Goal: Task Accomplishment & Management: Complete application form

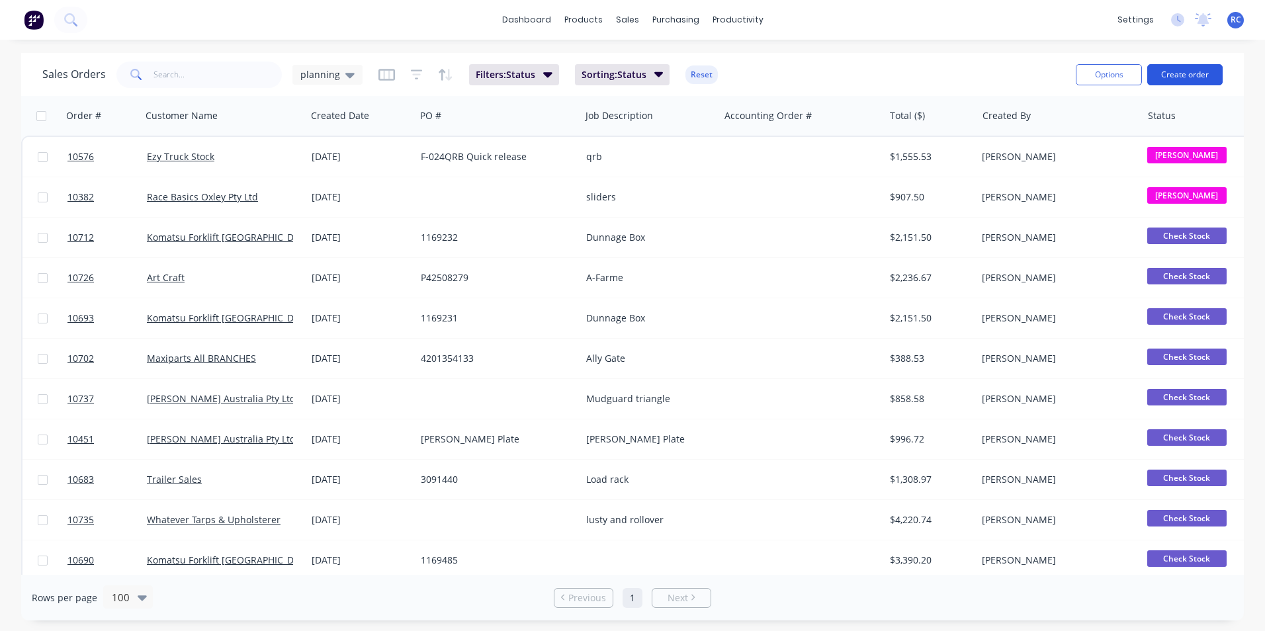
click at [1205, 80] on button "Create order" at bounding box center [1185, 74] width 75 height 21
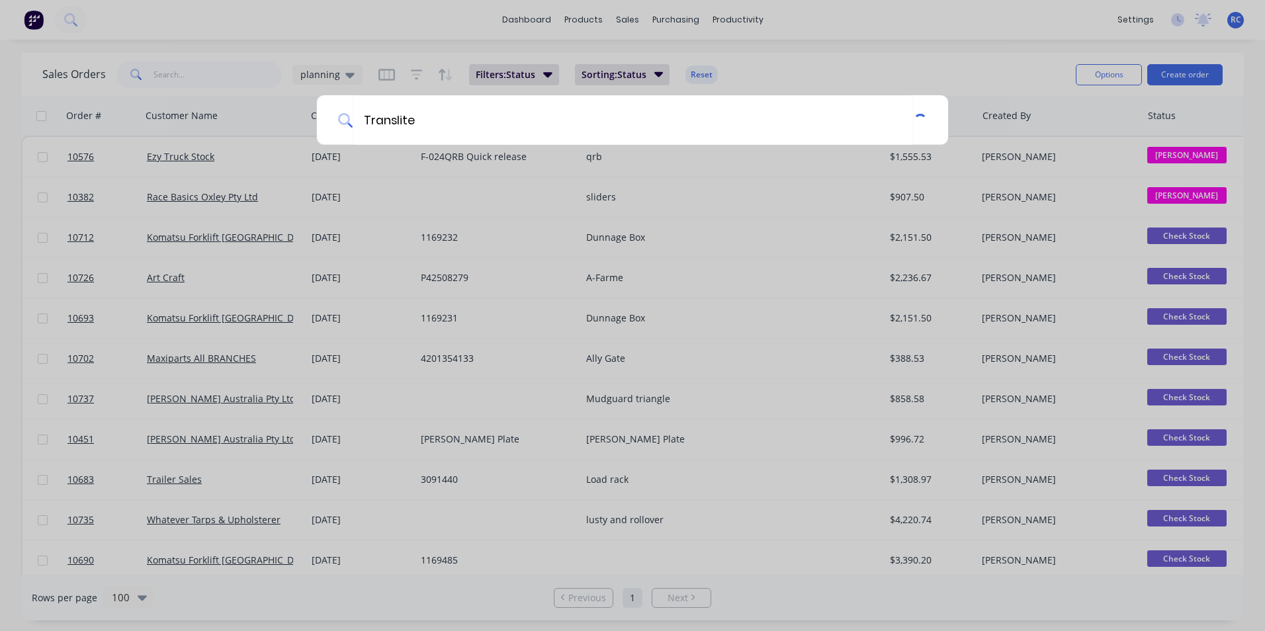
type input "Translite"
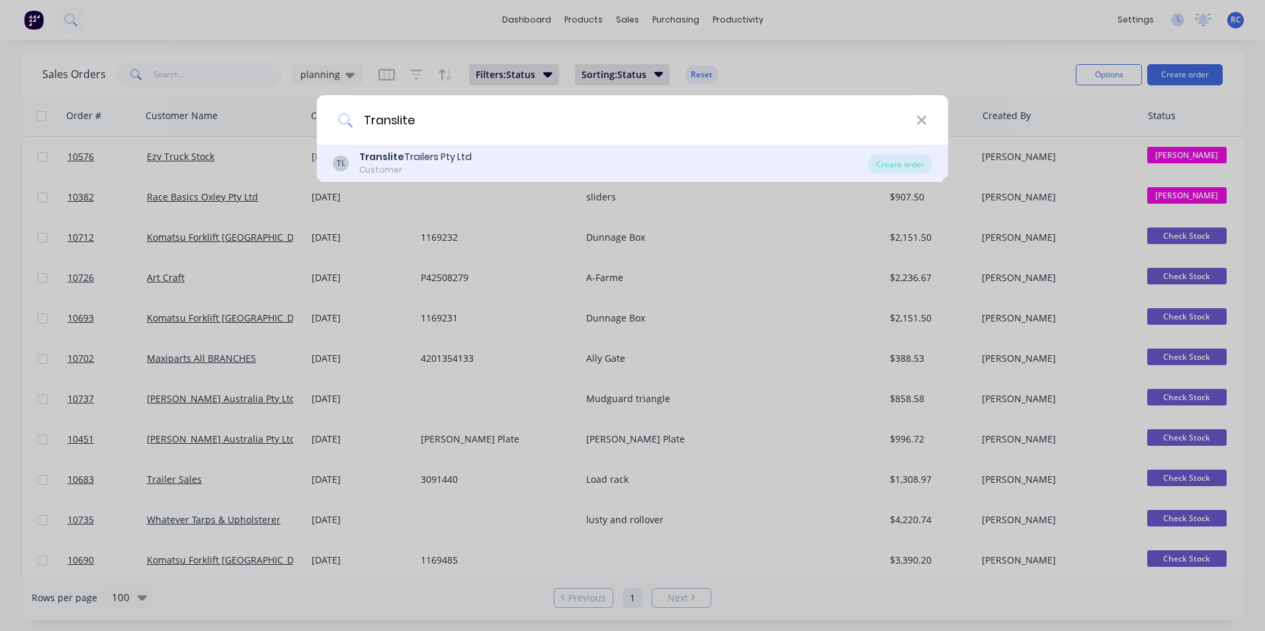
click at [385, 163] on b "Translite" at bounding box center [381, 156] width 45 height 13
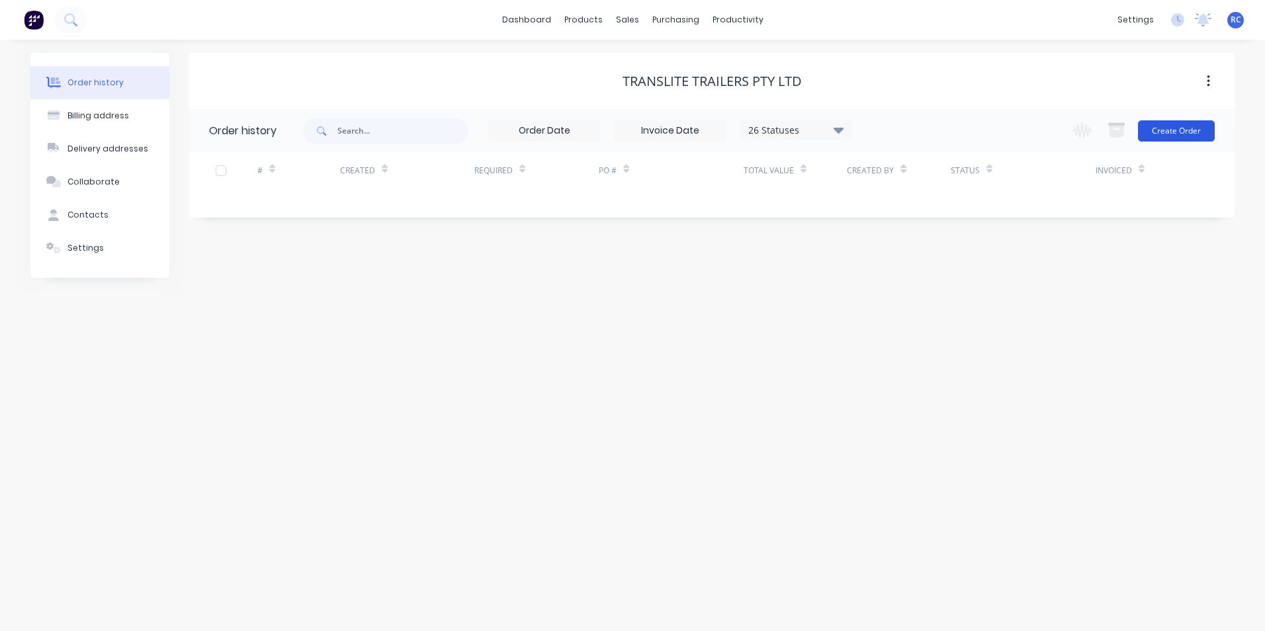
click at [1167, 125] on button "Create Order" at bounding box center [1176, 130] width 77 height 21
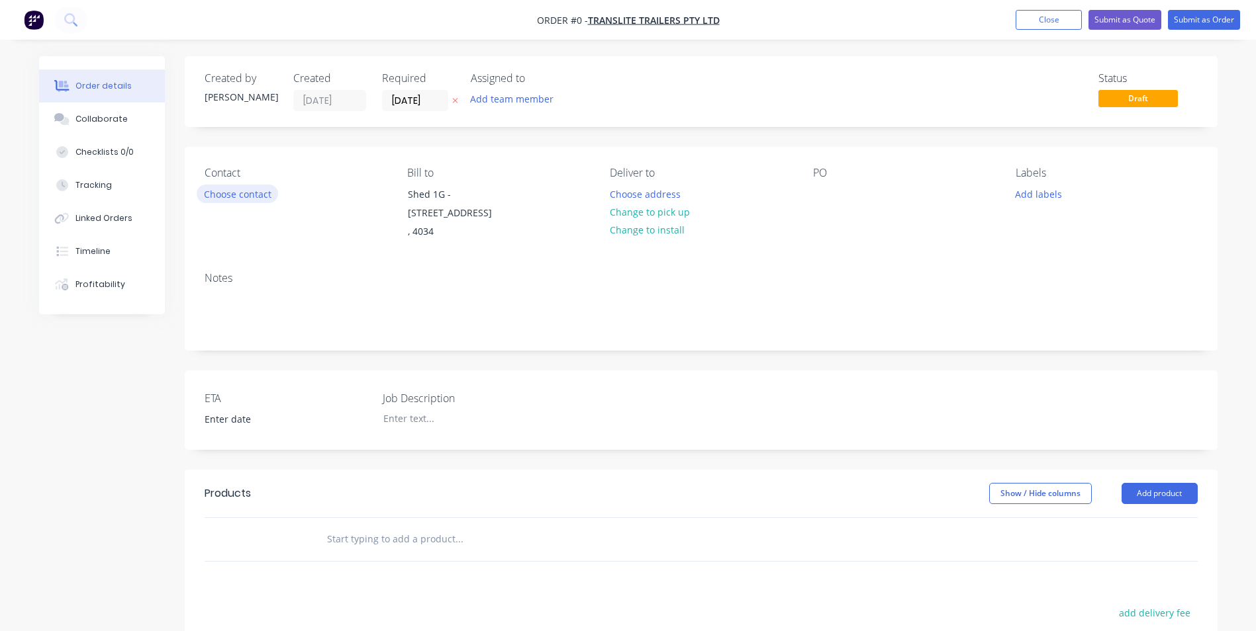
click at [243, 193] on button "Choose contact" at bounding box center [237, 194] width 81 height 18
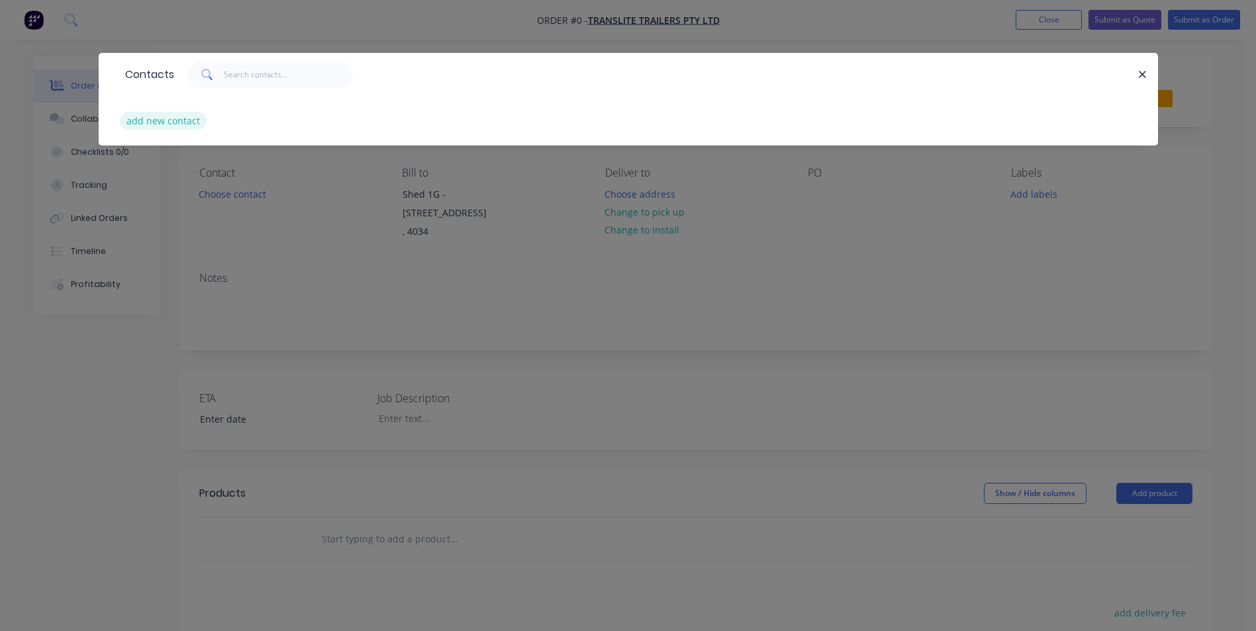
click at [167, 122] on button "add new contact" at bounding box center [163, 121] width 87 height 18
select select "AU"
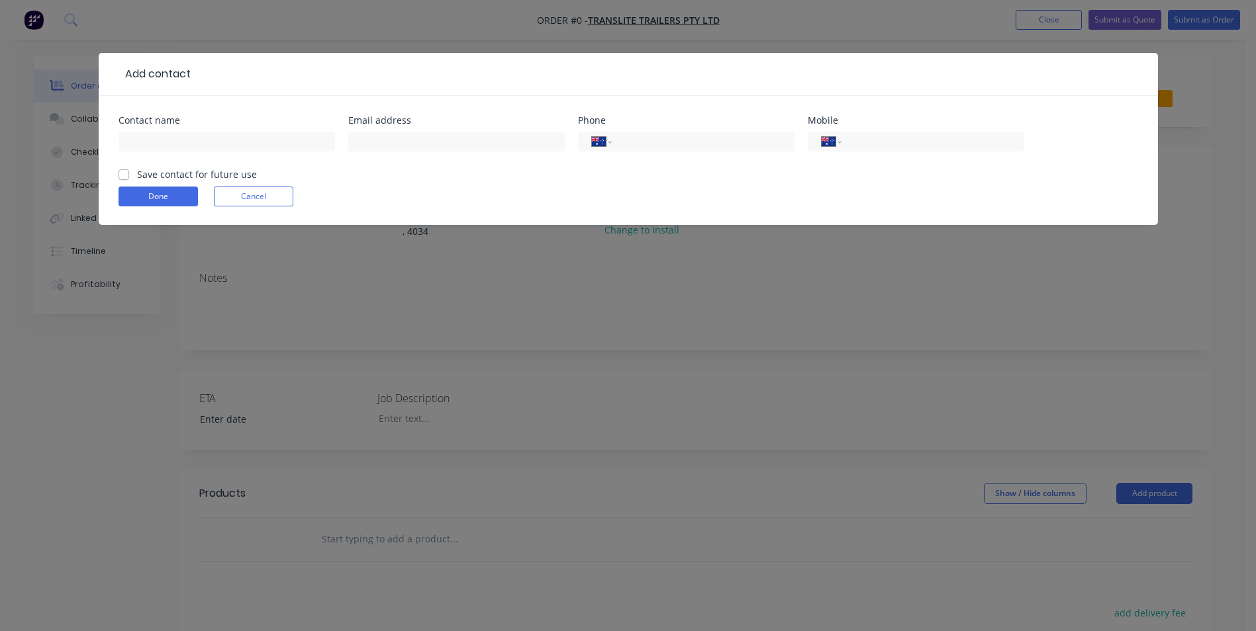
click at [187, 130] on div "Contact name" at bounding box center [226, 142] width 216 height 52
click at [199, 144] on input "text" at bounding box center [226, 142] width 216 height 20
click at [210, 148] on input "[PERSON_NAME]" at bounding box center [226, 142] width 216 height 20
type input "[PERSON_NAME]"
click at [432, 134] on input "text" at bounding box center [456, 142] width 216 height 20
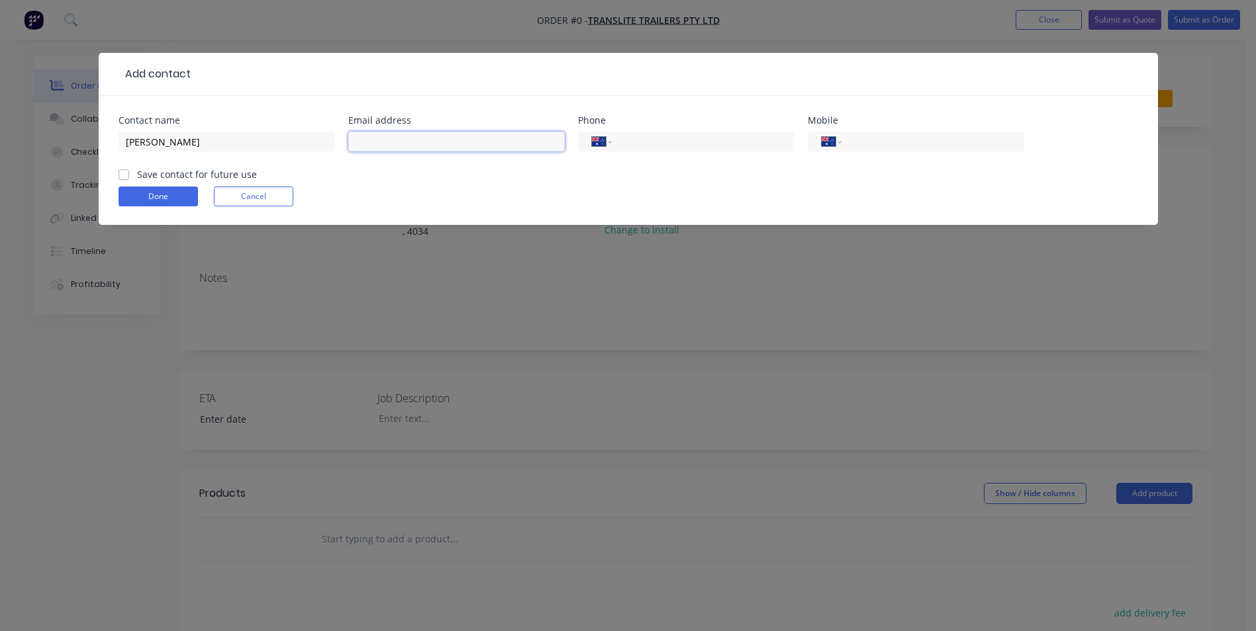
paste input "[PERSON_NAME] <[PERSON_NAME][EMAIL_ADDRESS][DOMAIN_NAME]>"
drag, startPoint x: 416, startPoint y: 142, endPoint x: 343, endPoint y: 142, distance: 72.8
click at [343, 142] on div "Contact name [PERSON_NAME] Email address [PERSON_NAME] <[PERSON_NAME][EMAIL_ADD…" at bounding box center [627, 142] width 1019 height 52
type input "[PERSON_NAME][EMAIL_ADDRESS][DOMAIN_NAME]"
click at [864, 144] on input "tel" at bounding box center [929, 141] width 159 height 15
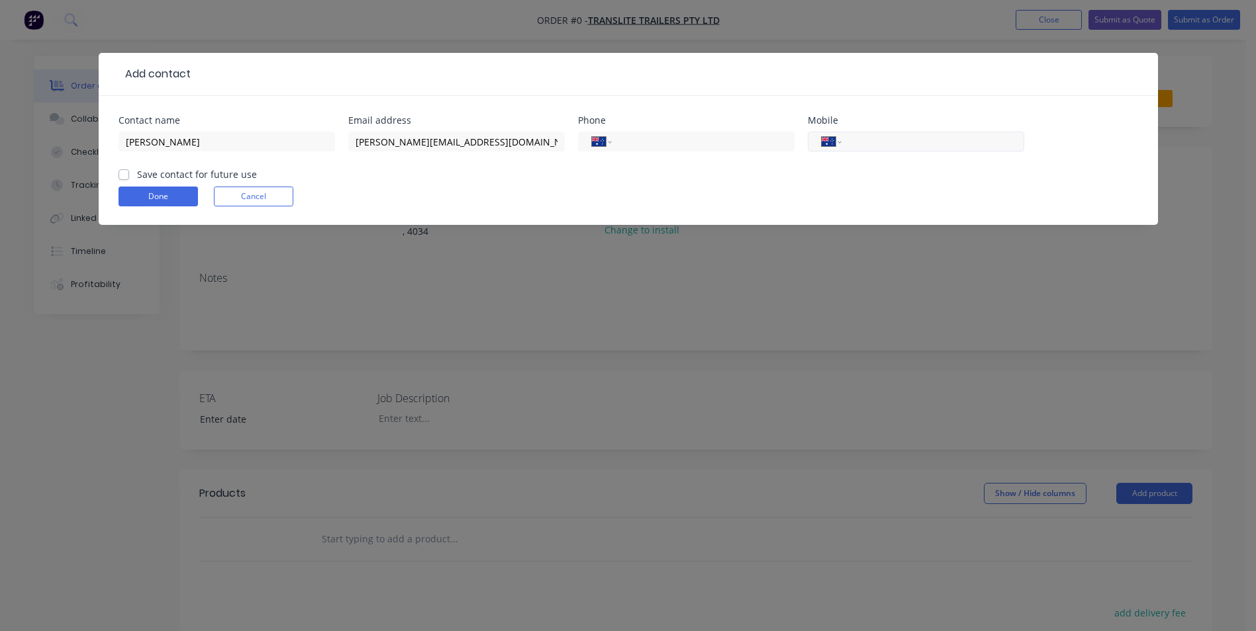
click at [902, 140] on input "tel" at bounding box center [929, 141] width 159 height 15
type input "0480 355 393"
click at [156, 179] on label "Save contact for future use" at bounding box center [197, 174] width 120 height 14
click at [129, 179] on input "Save contact for future use" at bounding box center [123, 173] width 11 height 13
checkbox input "true"
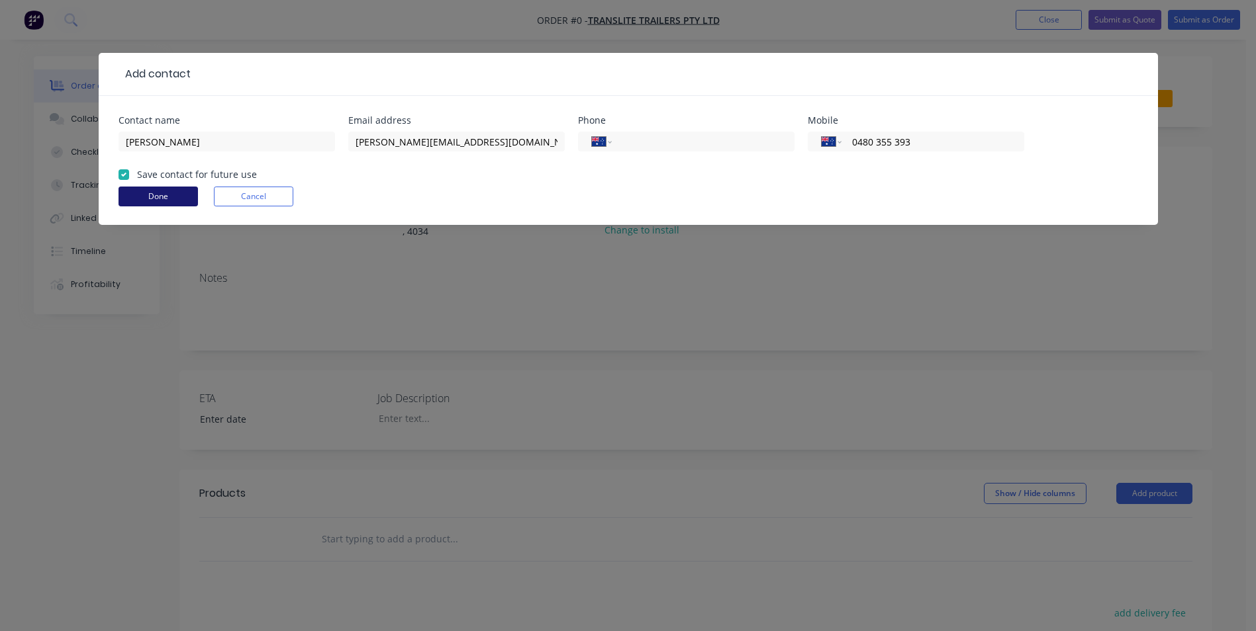
click at [146, 191] on button "Done" at bounding box center [157, 197] width 79 height 20
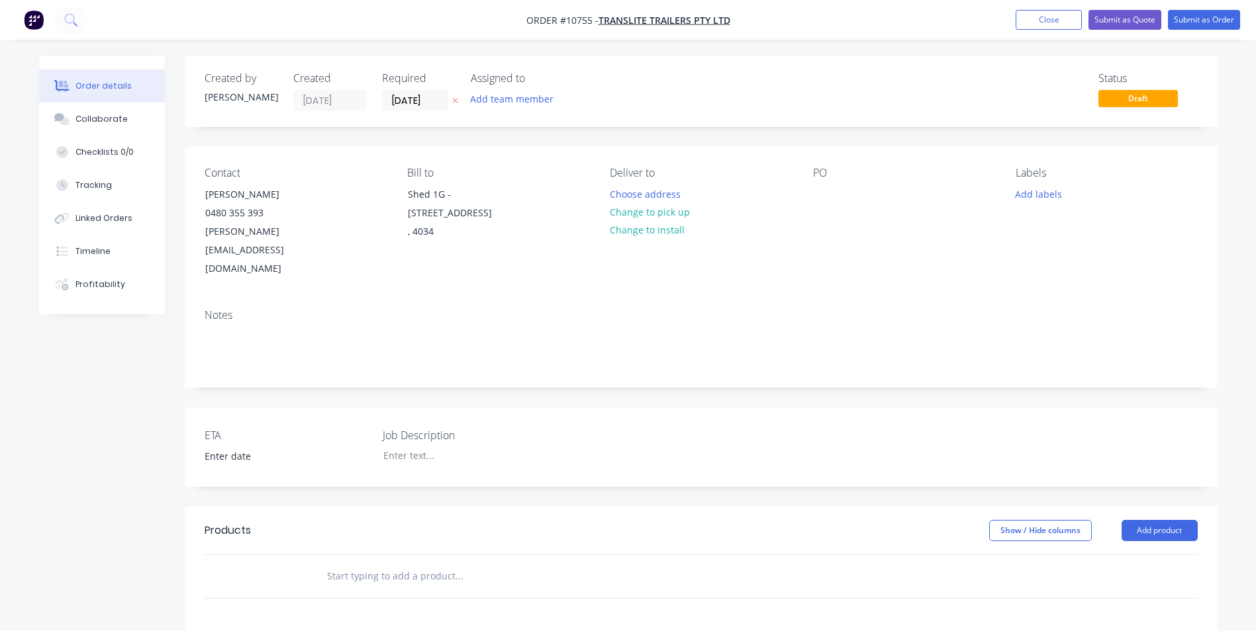
click at [371, 563] on input "text" at bounding box center [458, 576] width 265 height 26
type input "Dolly - Tri-Axle"
click at [488, 606] on button "Add Dolly - Tri-Axle to order" at bounding box center [530, 627] width 397 height 42
click at [369, 611] on div at bounding box center [393, 620] width 135 height 19
drag, startPoint x: 336, startPoint y: 595, endPoint x: 399, endPoint y: 597, distance: 63.6
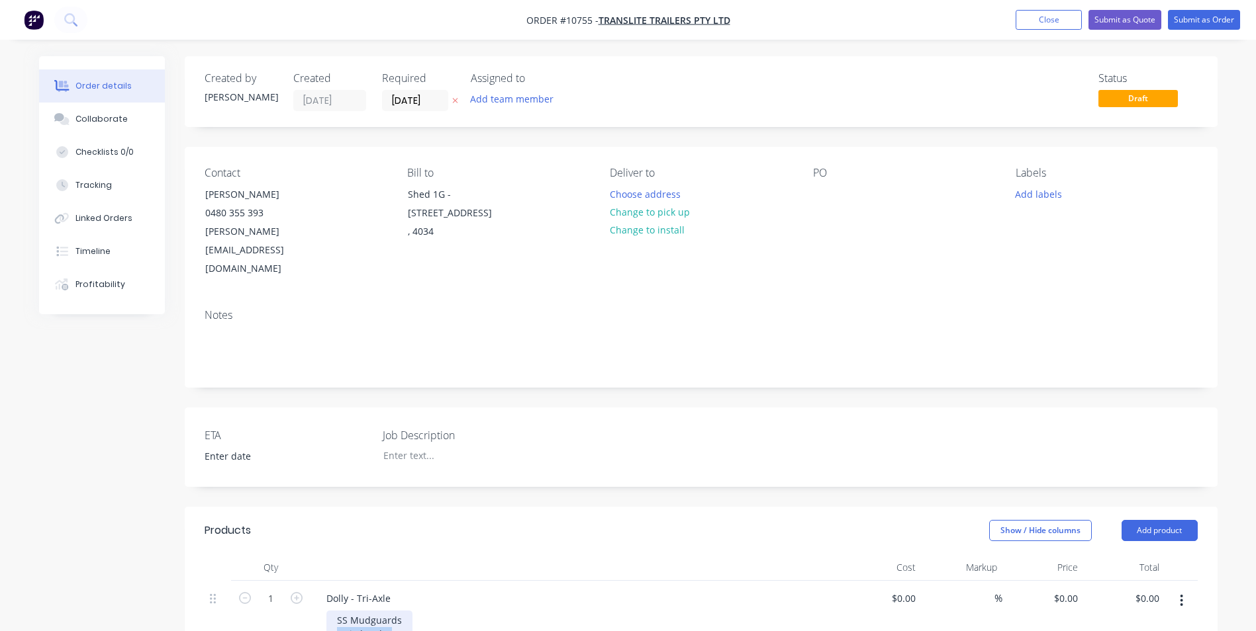
click at [399, 611] on div "SS Mudguards KHitch Axles" at bounding box center [369, 627] width 86 height 33
click at [731, 611] on div "SS Mudguards KHITCH KT230 380mm AIR SUSPENSION" at bounding box center [580, 641] width 508 height 61
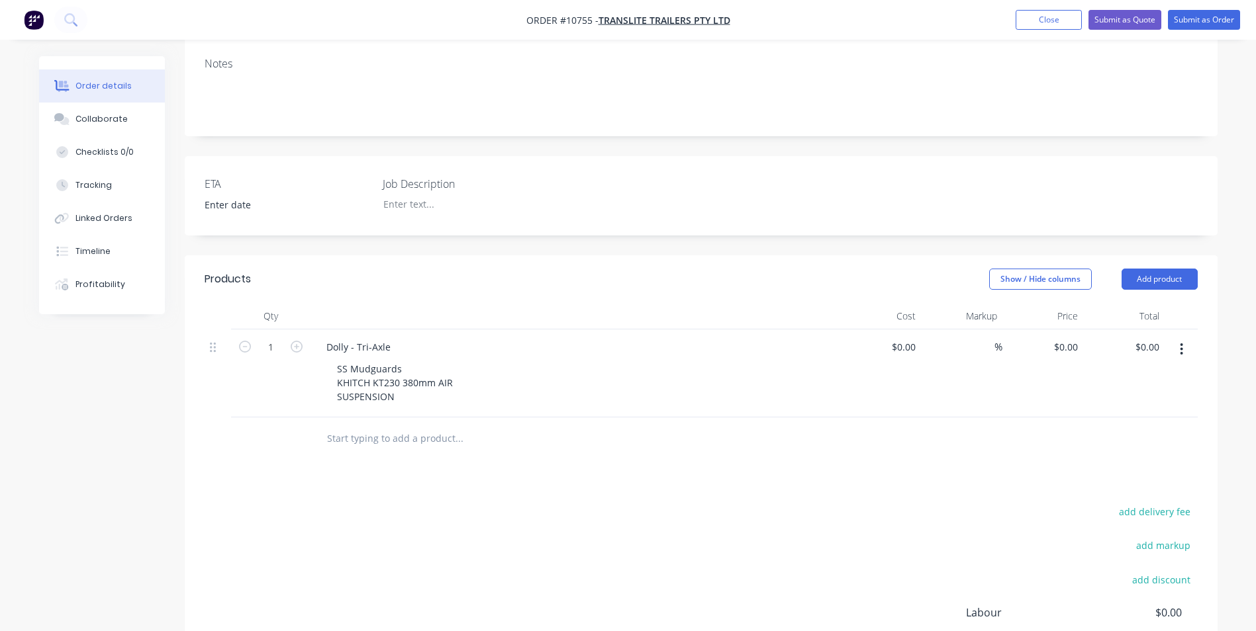
scroll to position [265, 0]
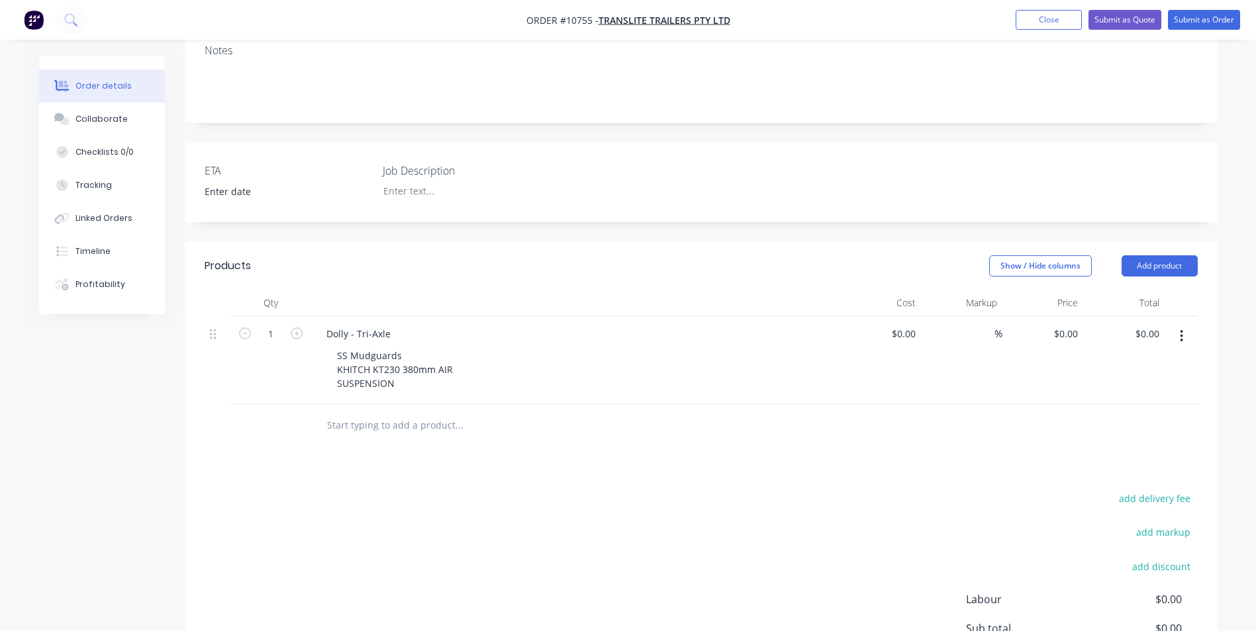
click at [598, 490] on div "add delivery fee add markup add discount Labour $0.00 Sub total $0.00 Margin $0…" at bounding box center [701, 617] width 993 height 255
click at [1048, 24] on button "Close" at bounding box center [1048, 20] width 66 height 20
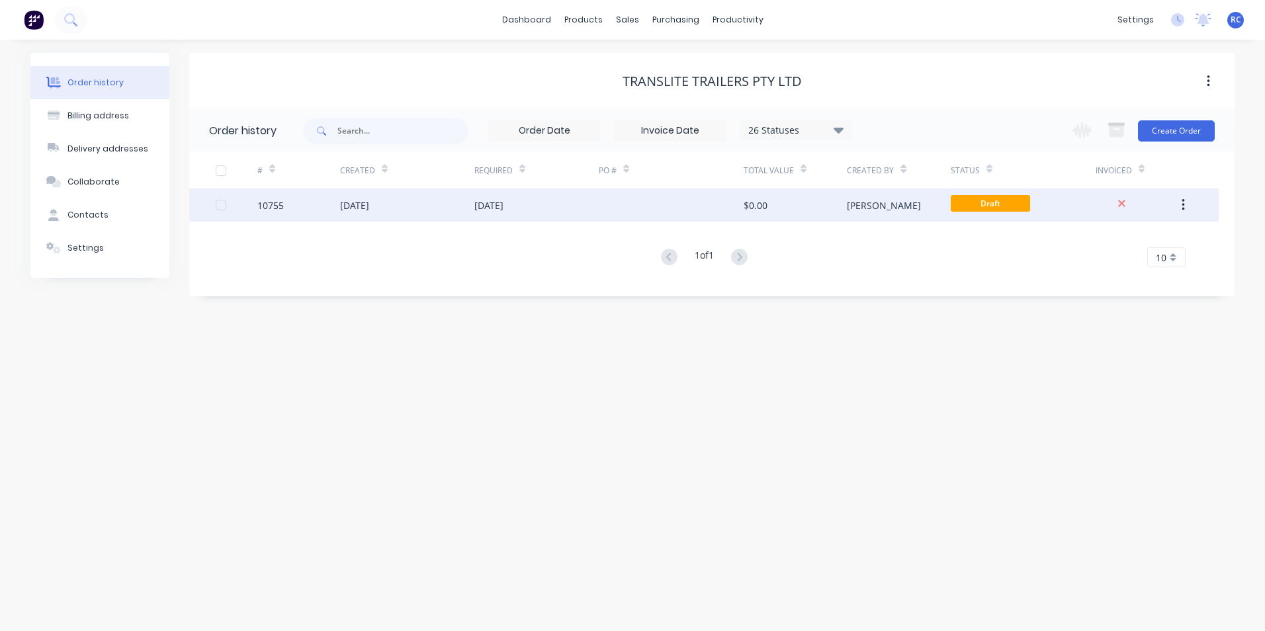
click at [369, 208] on div "[DATE]" at bounding box center [354, 206] width 29 height 14
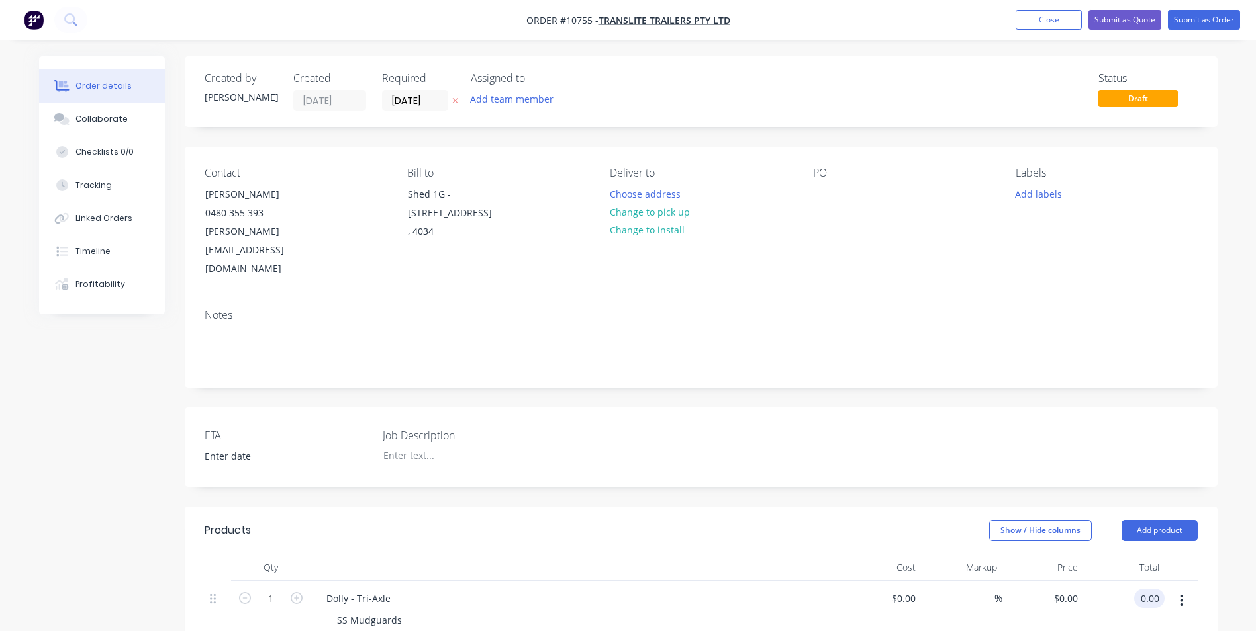
click at [1132, 581] on div "0.00 0.00" at bounding box center [1123, 625] width 81 height 88
type input "55000"
type input "$55,000.00"
click at [1149, 604] on div "$55,000.00 55000" at bounding box center [1123, 625] width 81 height 88
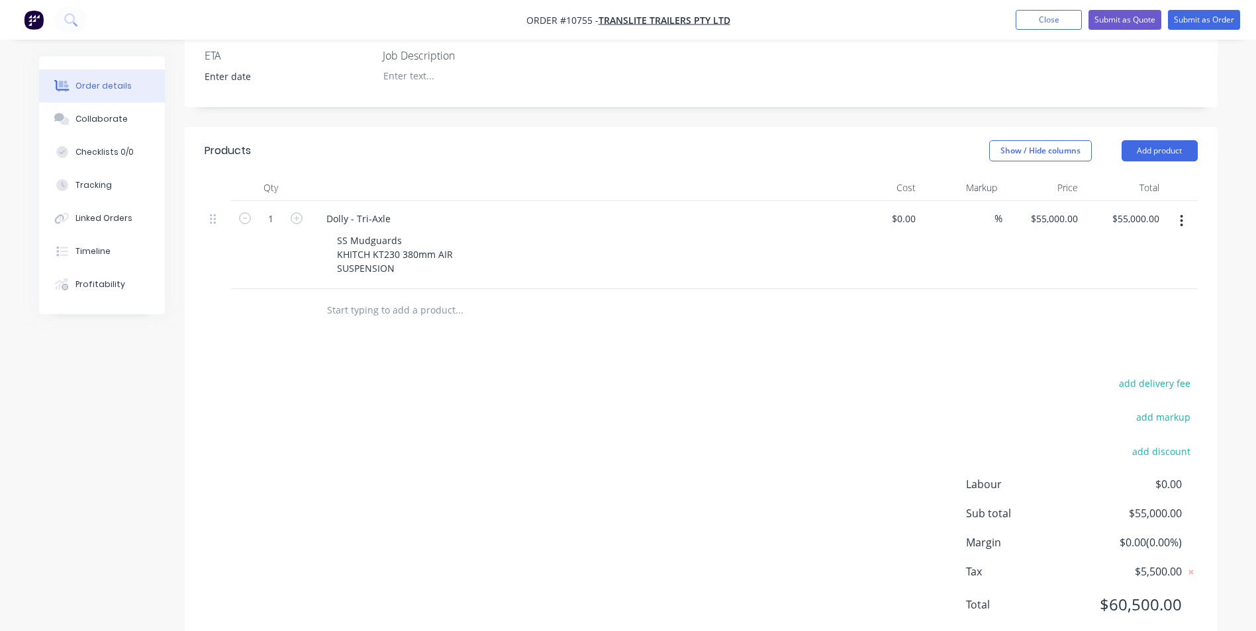
scroll to position [381, 0]
click at [1132, 24] on button "Submit as Quote" at bounding box center [1124, 20] width 73 height 20
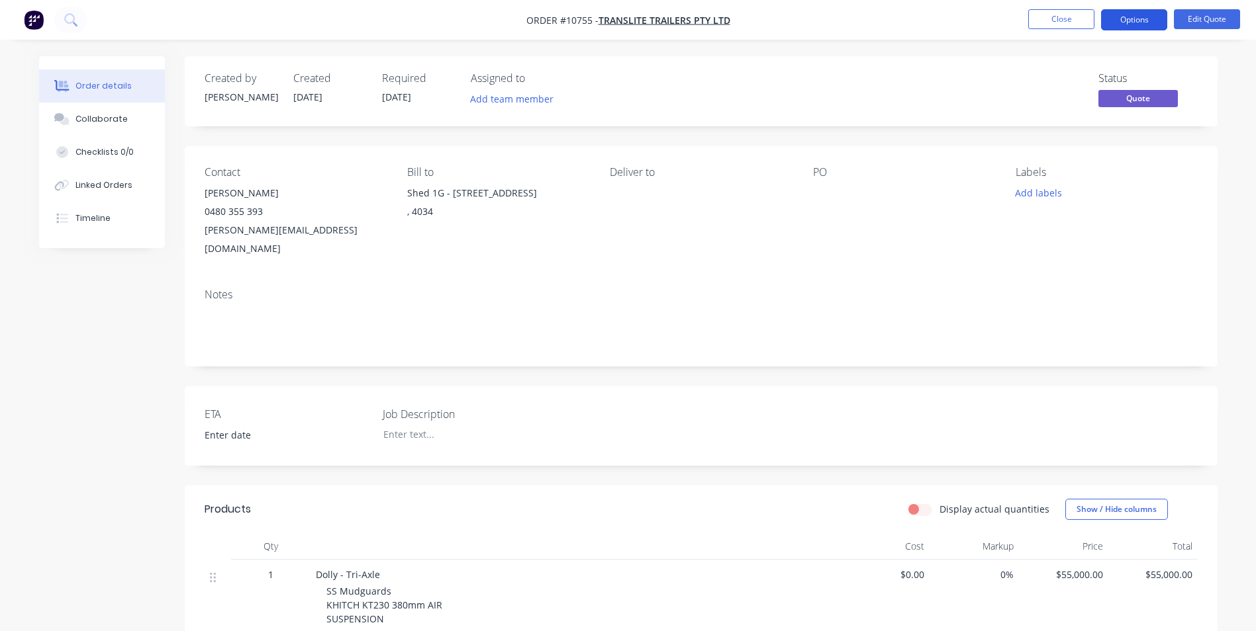
click at [1141, 27] on button "Options" at bounding box center [1134, 19] width 66 height 21
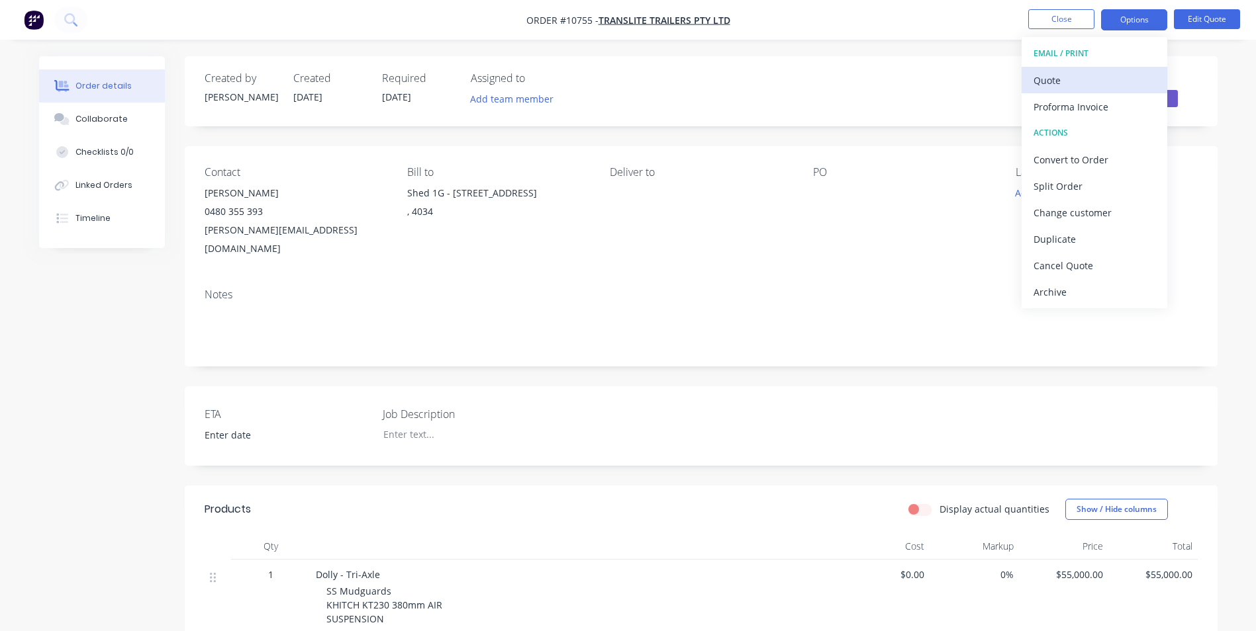
click at [1070, 83] on div "Quote" at bounding box center [1094, 80] width 122 height 19
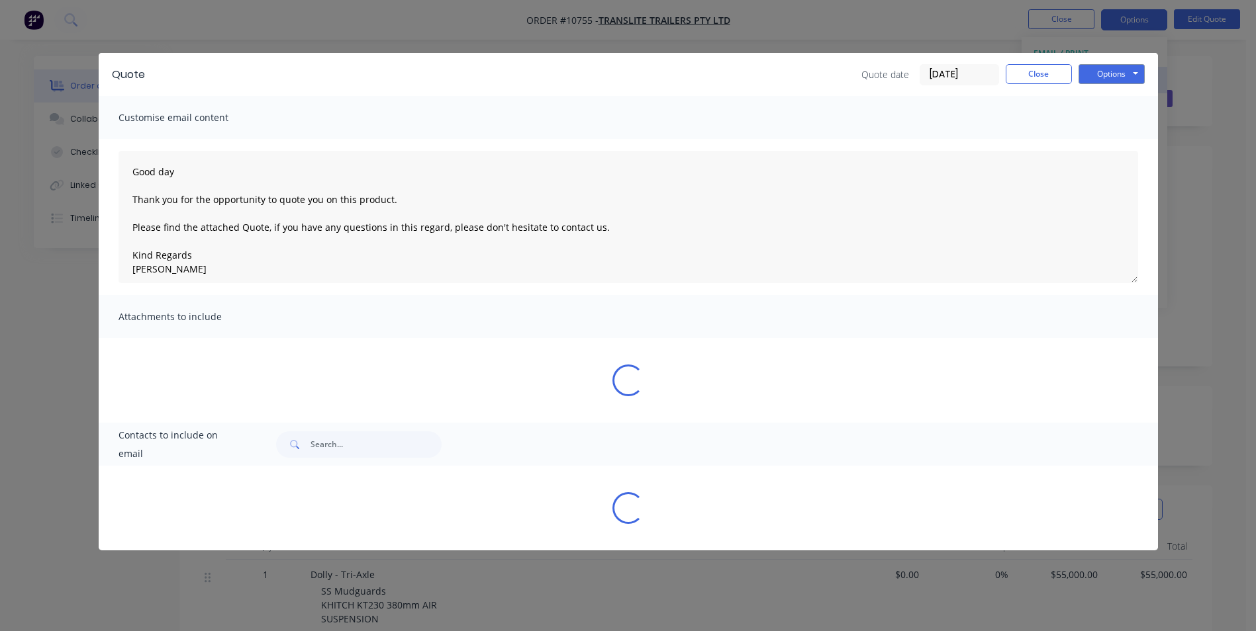
type textarea "Good day Thank you for the opportunity to quote you on this product. Please fin…"
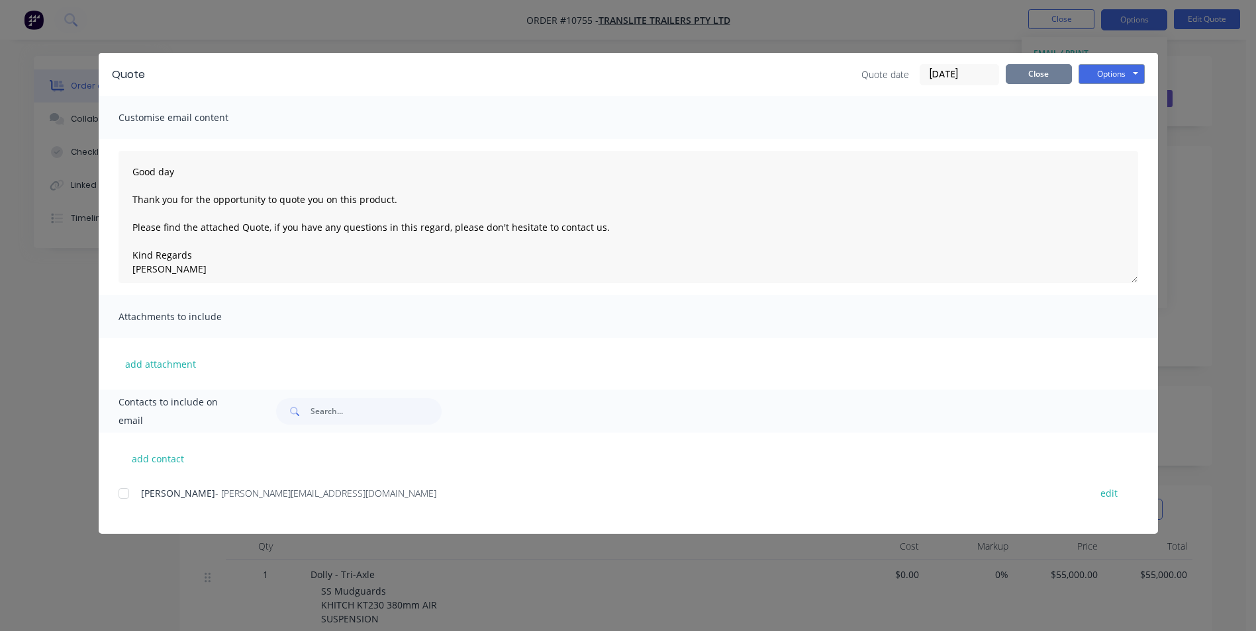
click at [1040, 75] on button "Close" at bounding box center [1038, 74] width 66 height 20
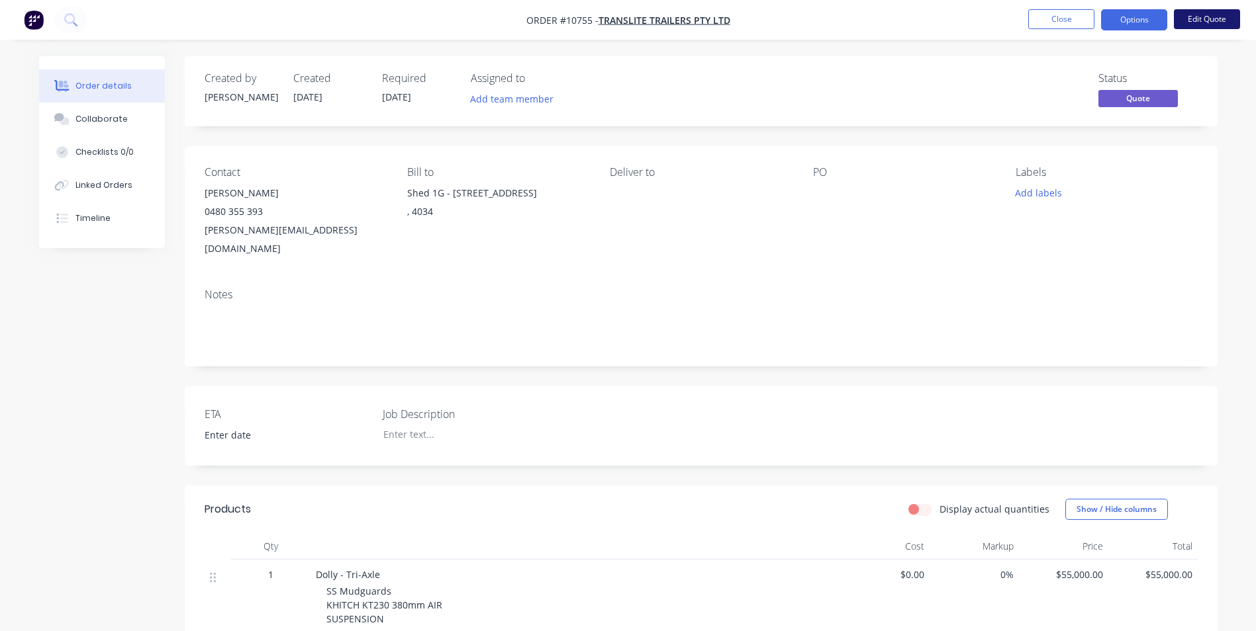
click at [1224, 18] on button "Edit Quote" at bounding box center [1206, 19] width 66 height 20
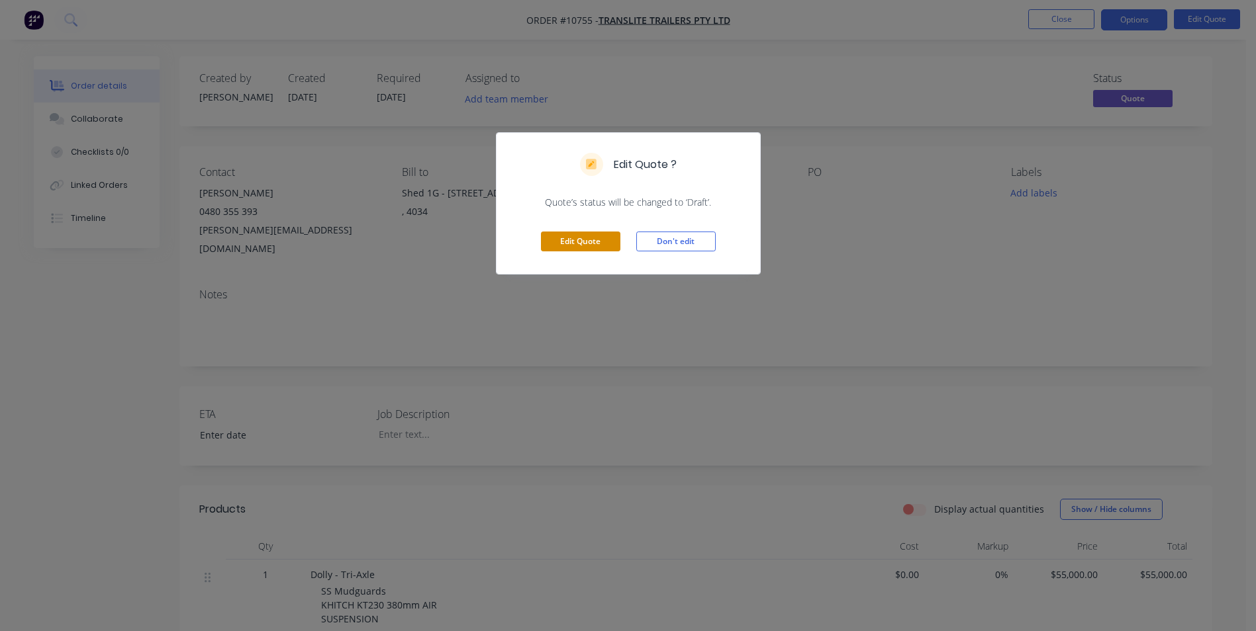
click at [596, 244] on button "Edit Quote" at bounding box center [580, 242] width 79 height 20
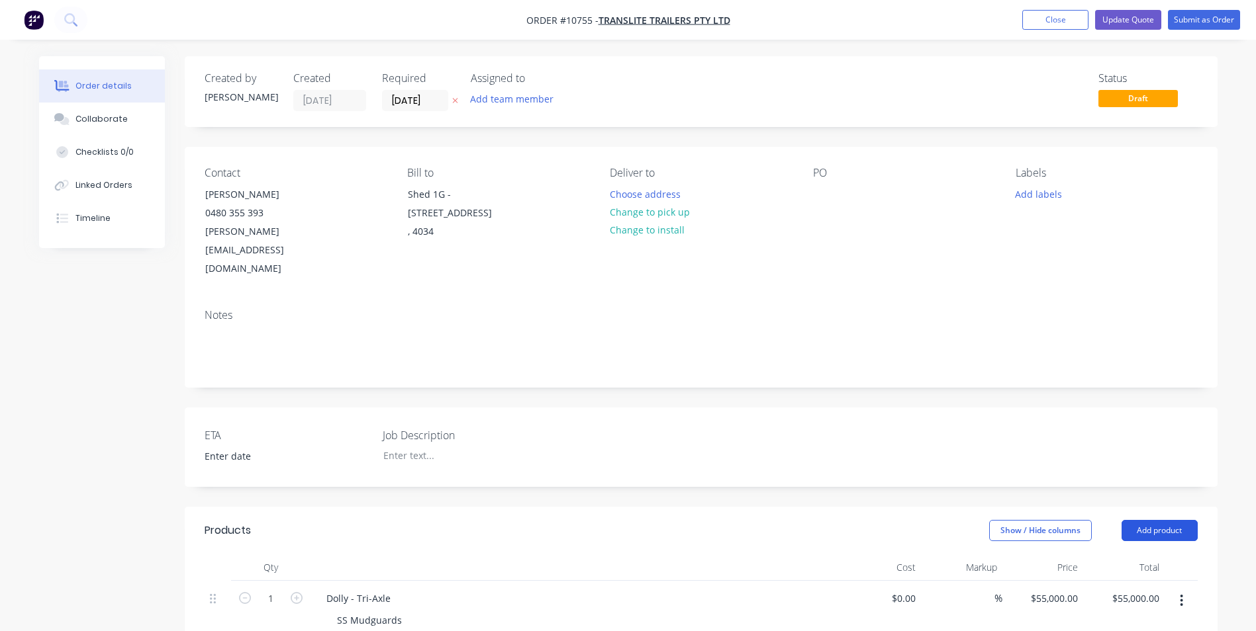
click at [1177, 520] on button "Add product" at bounding box center [1159, 530] width 76 height 21
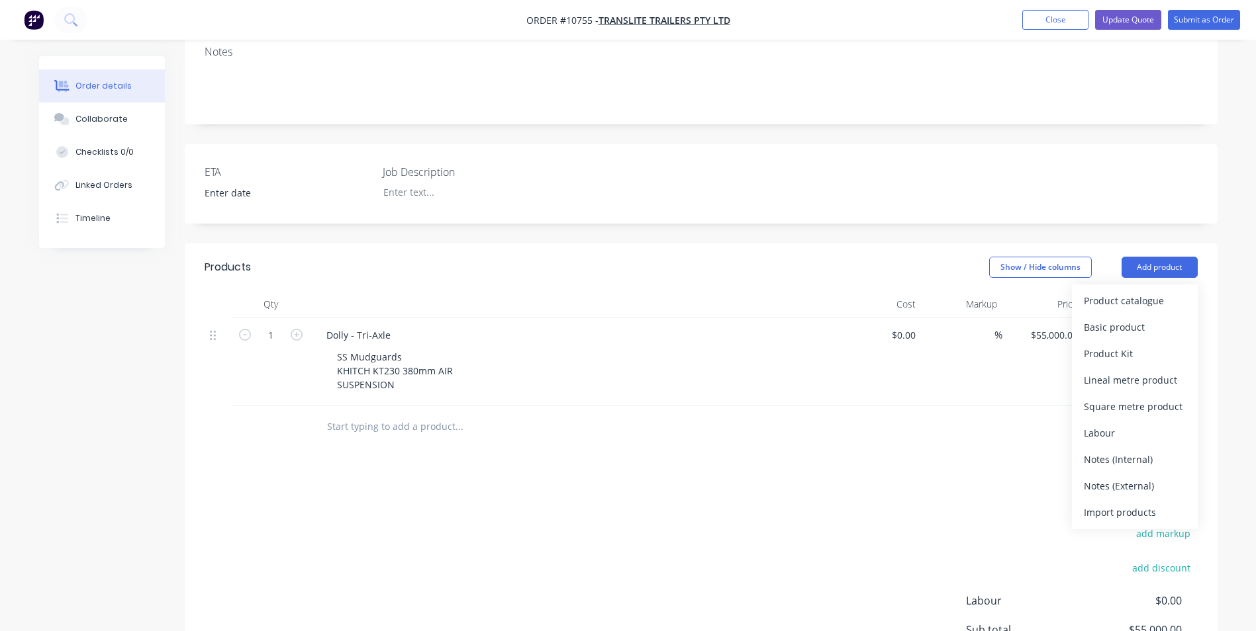
scroll to position [265, 0]
click at [1146, 475] on div "Notes (External)" at bounding box center [1134, 484] width 102 height 19
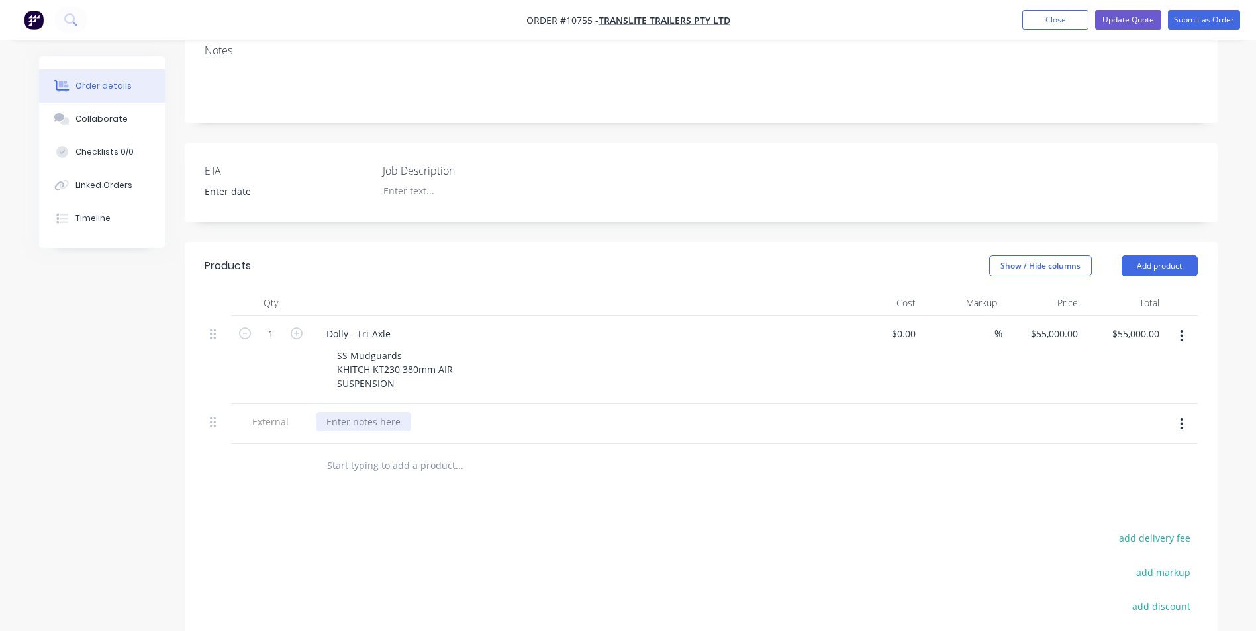
click at [342, 412] on div at bounding box center [363, 421] width 95 height 19
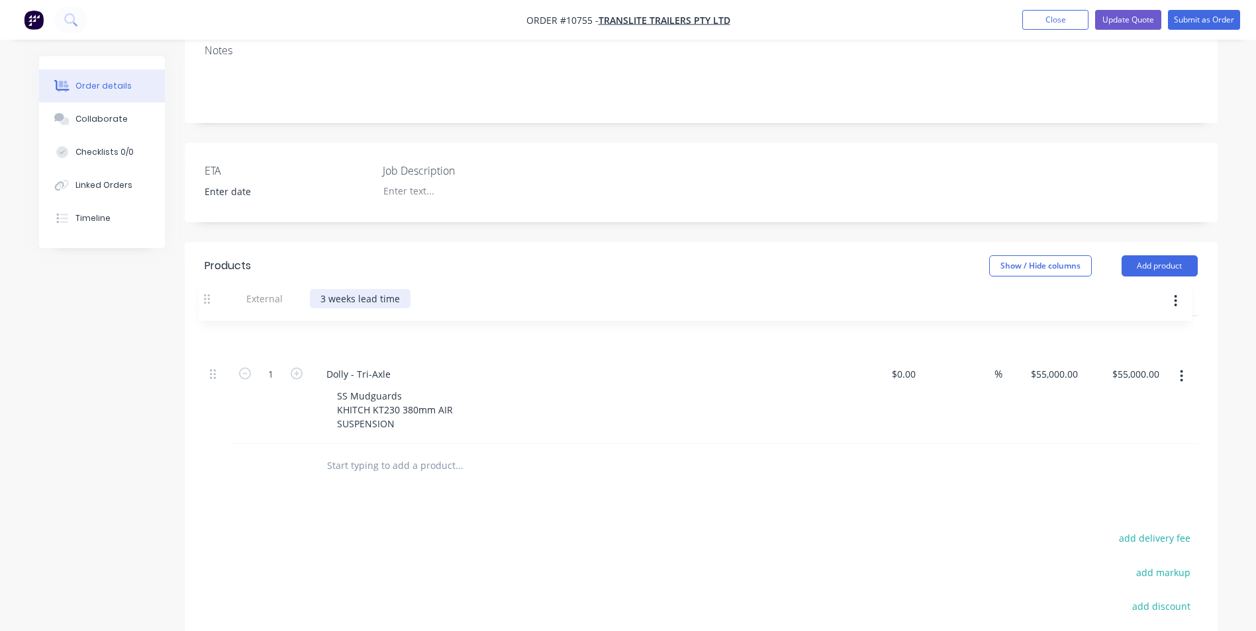
drag, startPoint x: 213, startPoint y: 387, endPoint x: 207, endPoint y: 297, distance: 89.5
click at [207, 316] on div "1 Dolly - Tri-Axle SS Mudguards KHITCH KT230 380mm AIR SUSPENSION $0.00 $0.00 %…" at bounding box center [701, 380] width 993 height 128
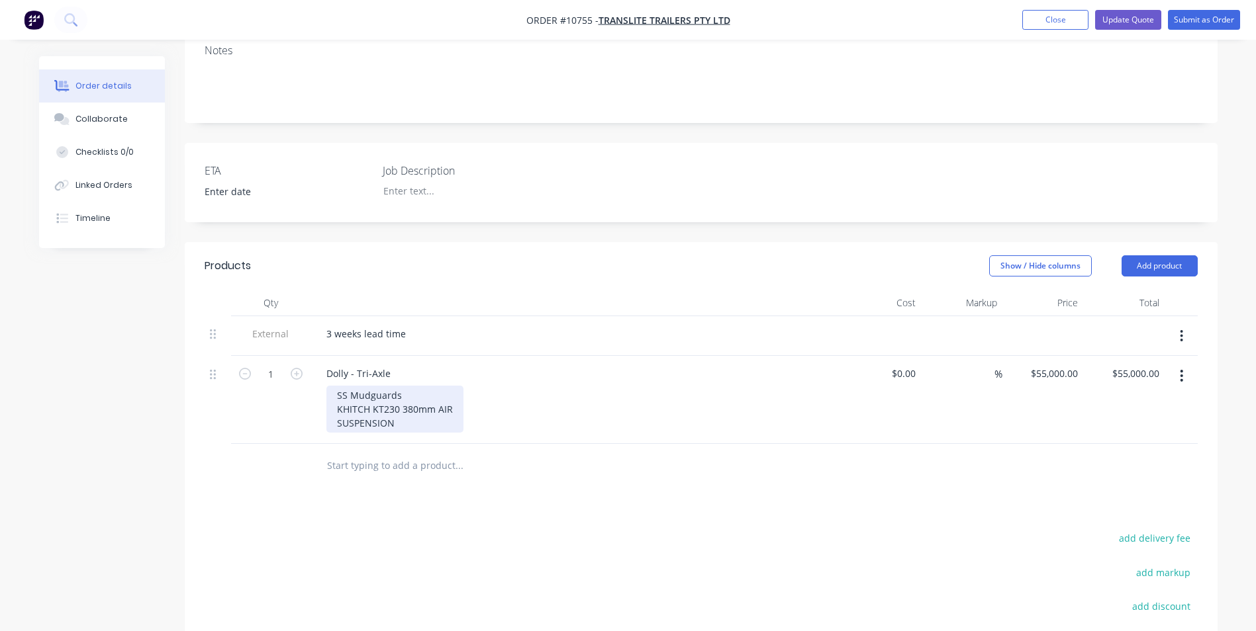
click at [414, 386] on div "SS Mudguards KHITCH KT230 380mm AIR SUSPENSION" at bounding box center [394, 409] width 137 height 47
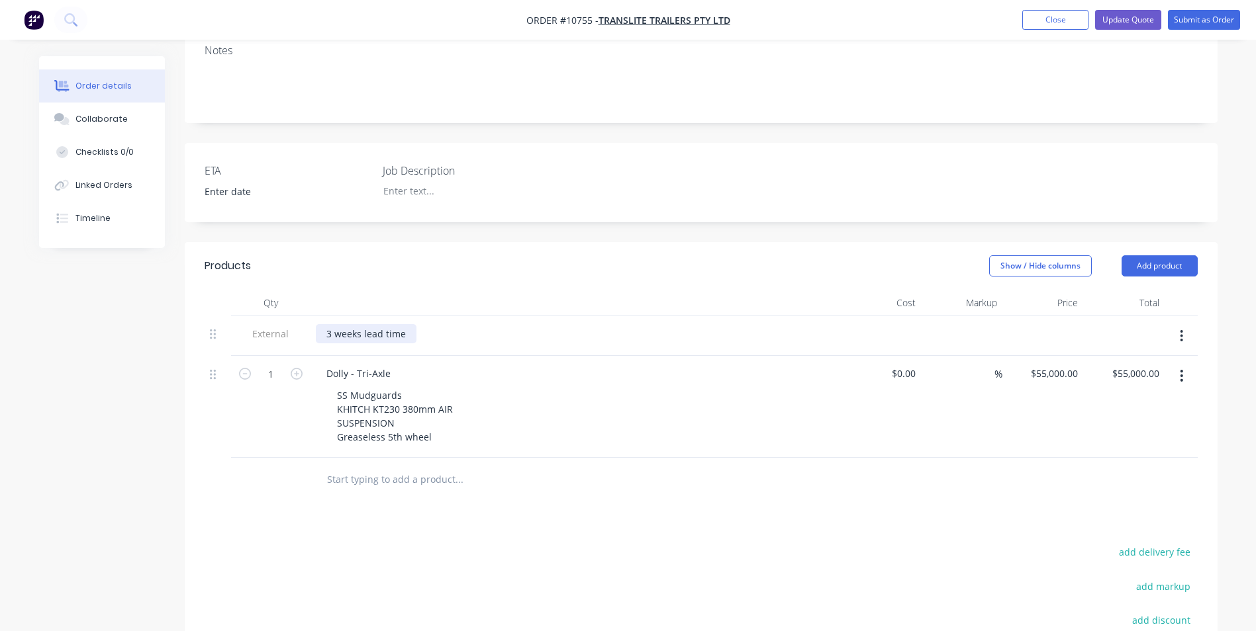
click at [400, 324] on div "3 weeks lead time" at bounding box center [366, 333] width 101 height 19
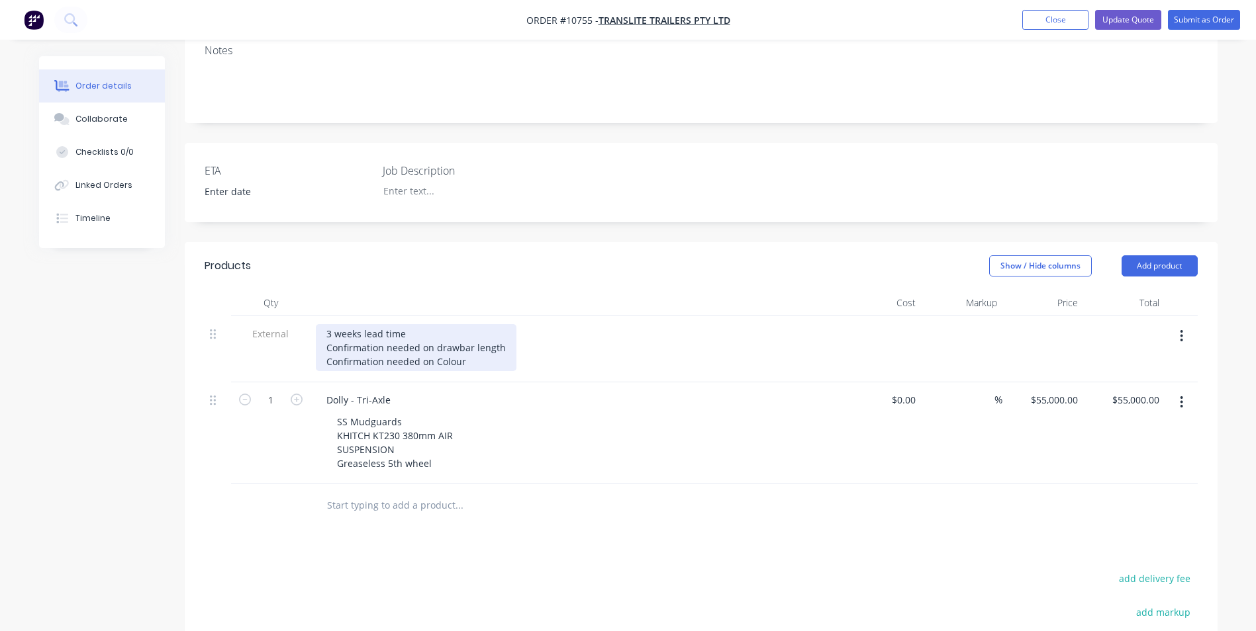
click at [473, 326] on div "3 weeks lead time Confirmation needed on drawbar length Confirmation needed on …" at bounding box center [416, 347] width 201 height 47
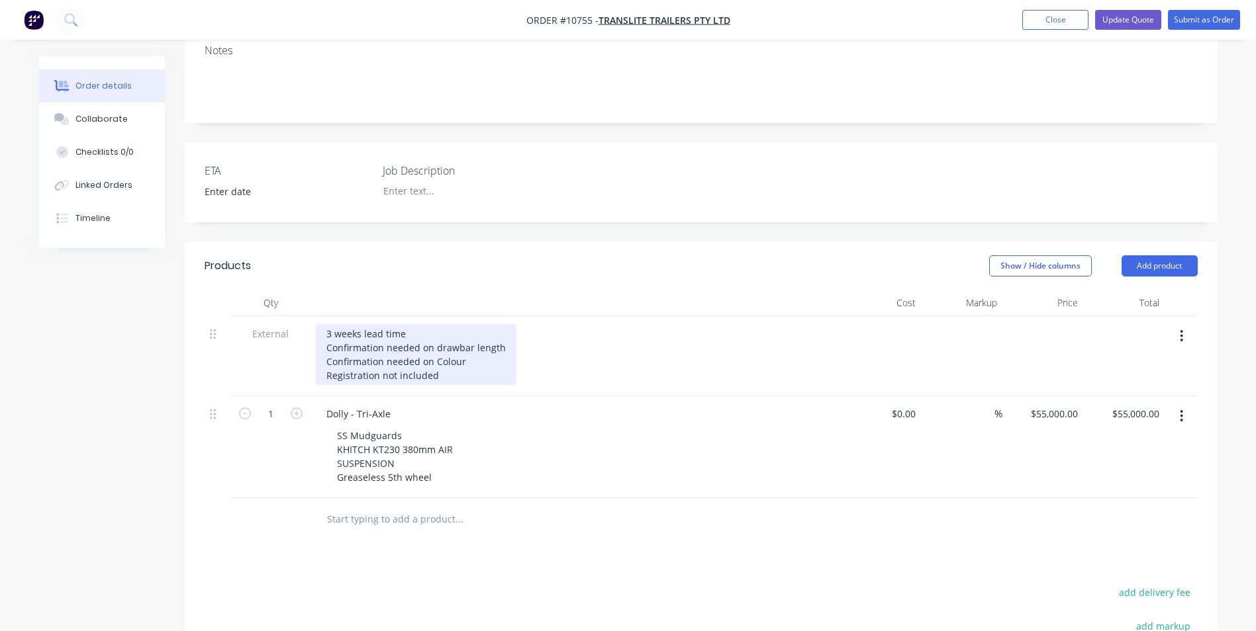
click at [482, 327] on div "3 weeks lead time Confirmation needed on drawbar length Confirmation needed on …" at bounding box center [416, 354] width 201 height 61
click at [453, 338] on div "3 weeks lead time Confirmation needed on drawbar length Confirmation needed on …" at bounding box center [416, 354] width 201 height 61
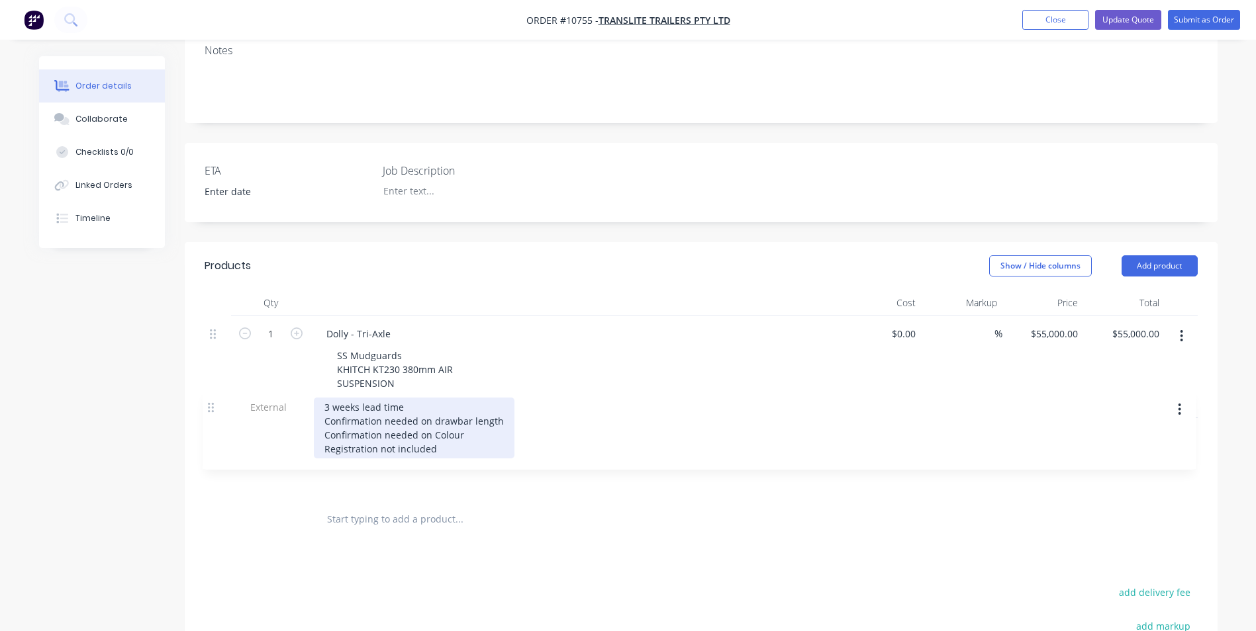
drag, startPoint x: 212, startPoint y: 301, endPoint x: 210, endPoint y: 415, distance: 113.9
click at [210, 415] on div "External 3 weeks lead time Confirmation needed on drawbar length Confirmation n…" at bounding box center [701, 407] width 993 height 182
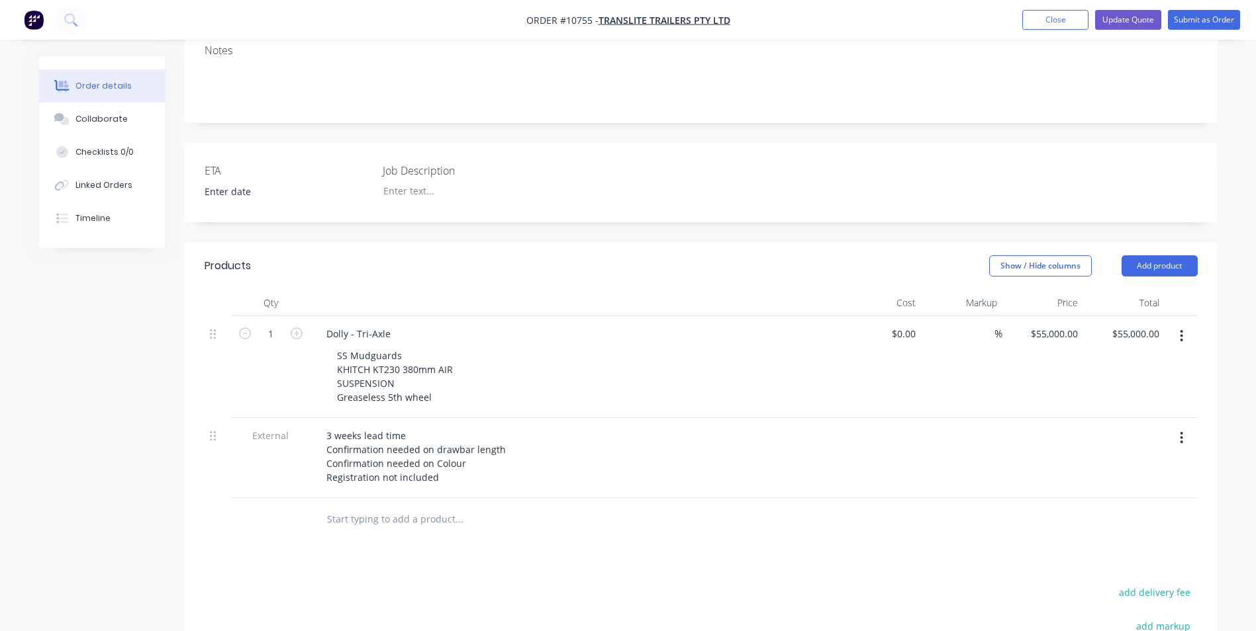
click at [1115, 30] on nav "Order #10755 - Translite Trailers Pty Ltd Add product Close Update Quote Submit…" at bounding box center [628, 20] width 1256 height 40
click at [1121, 24] on button "Update Quote" at bounding box center [1128, 20] width 66 height 20
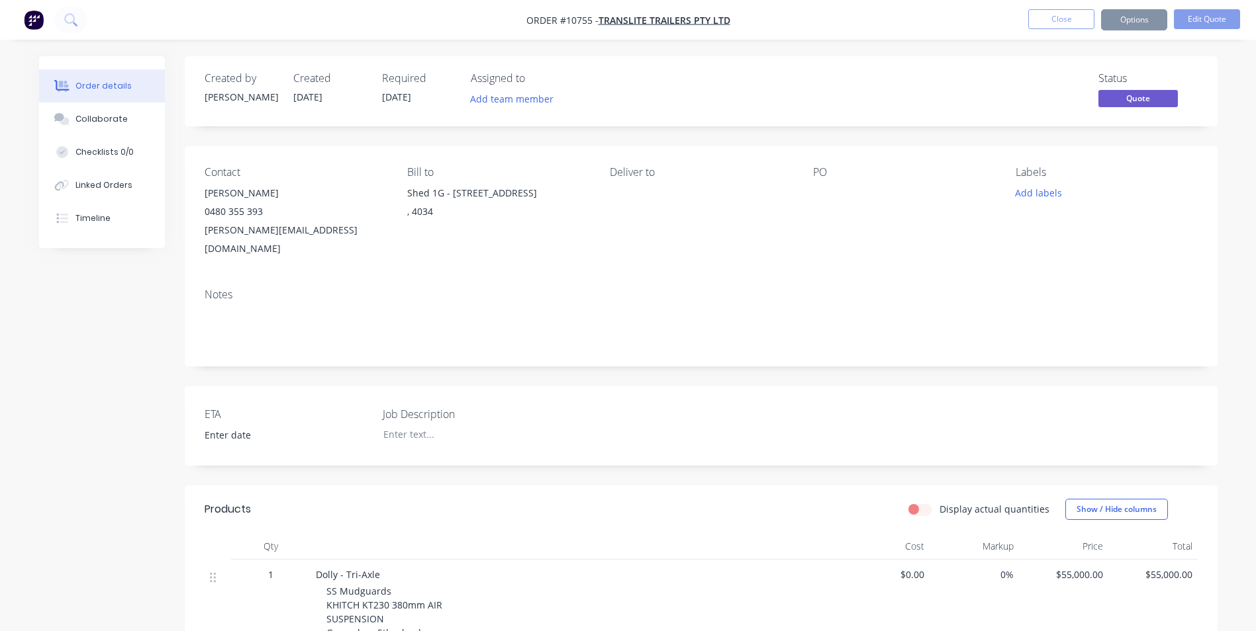
click at [1123, 23] on button "Options" at bounding box center [1134, 19] width 66 height 21
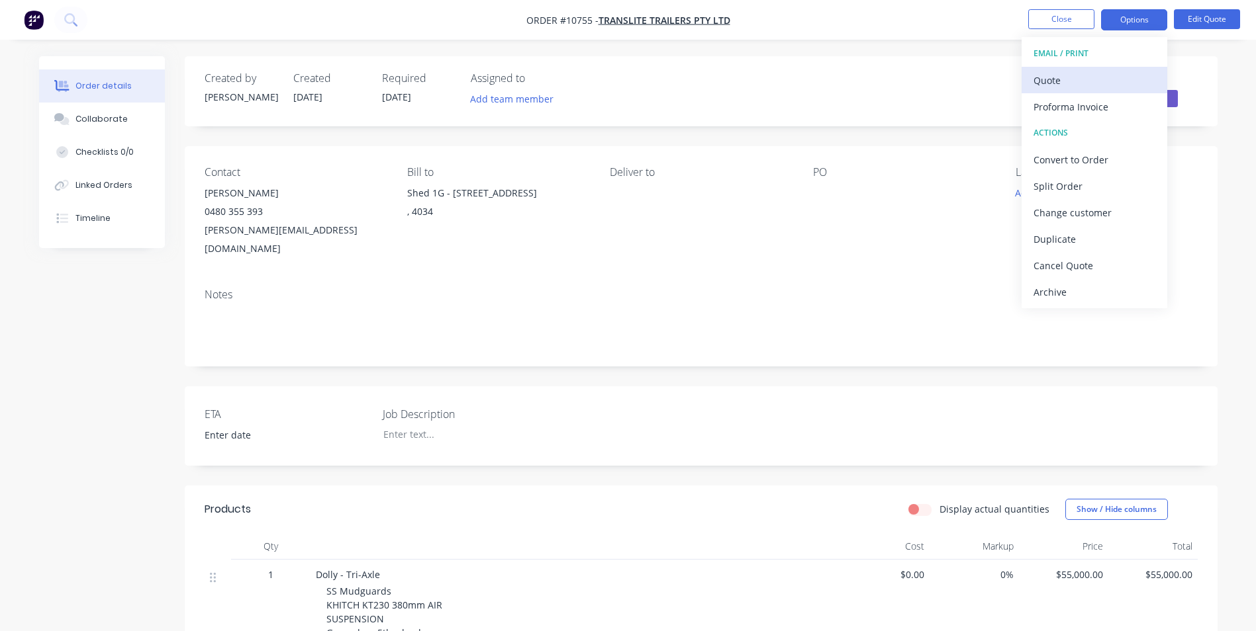
click at [1083, 81] on div "Quote" at bounding box center [1094, 80] width 122 height 19
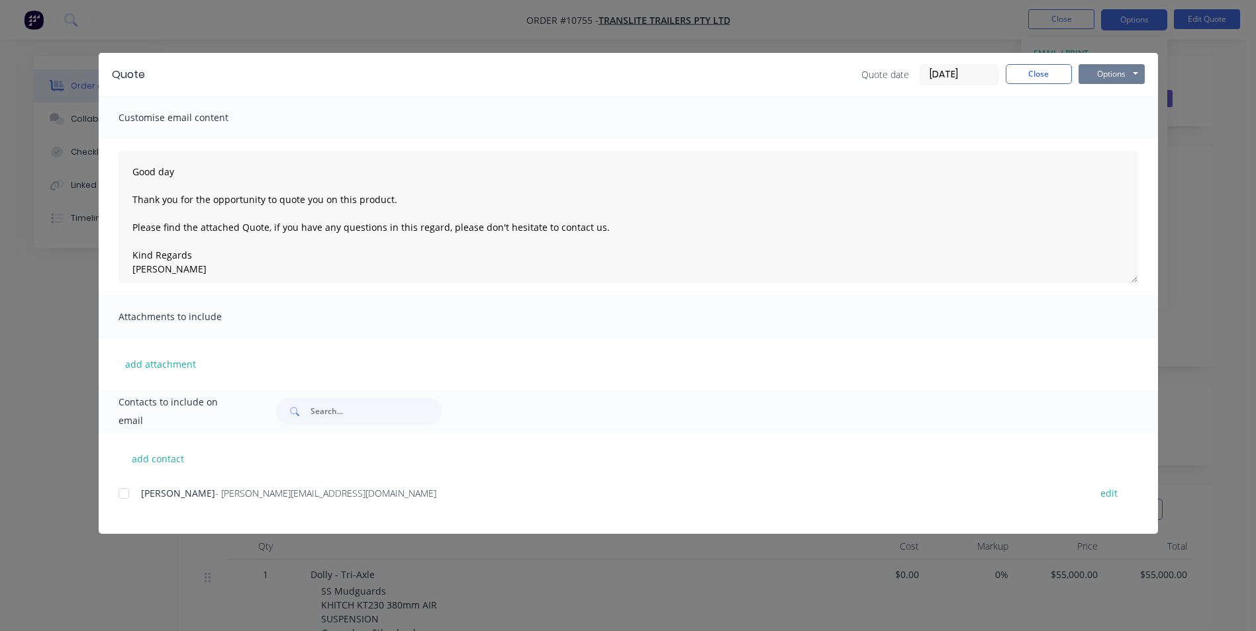
click at [1116, 69] on button "Options" at bounding box center [1111, 74] width 66 height 20
click at [1117, 99] on button "Preview" at bounding box center [1120, 98] width 85 height 22
click at [122, 494] on div at bounding box center [124, 494] width 26 height 26
click at [1117, 67] on button "Options" at bounding box center [1111, 74] width 66 height 20
click at [1121, 144] on button "Email" at bounding box center [1120, 141] width 85 height 22
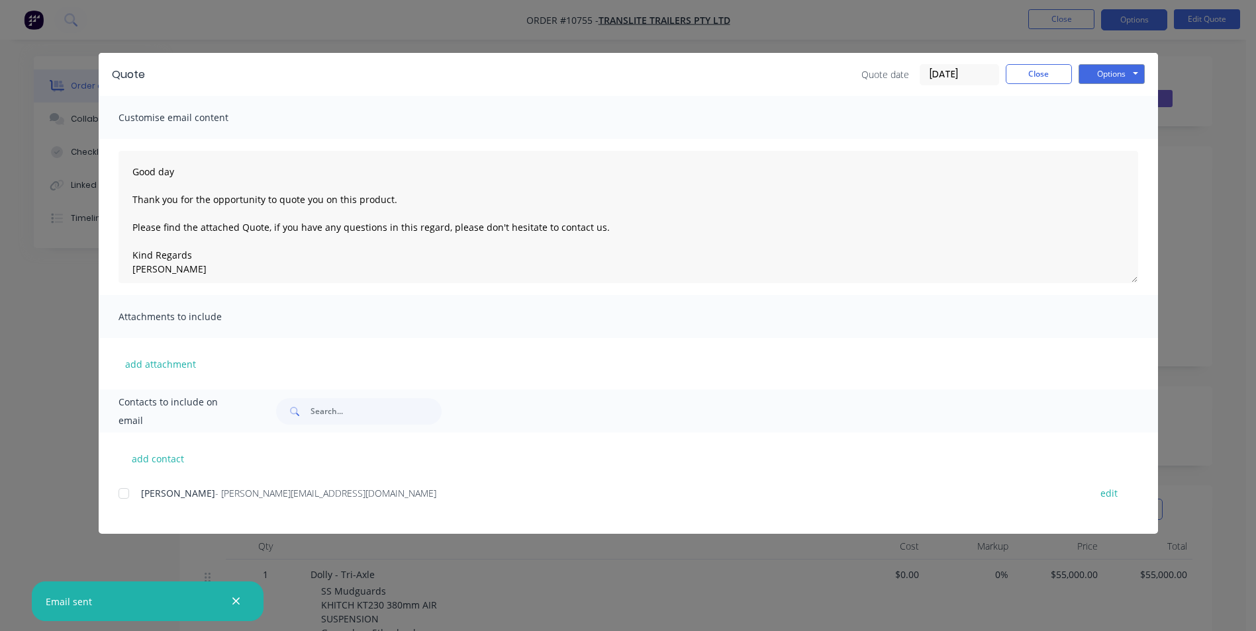
type textarea "Good day Thank you for the opportunity to quote you on this product. Please fin…"
click at [1043, 78] on button "Close" at bounding box center [1038, 74] width 66 height 20
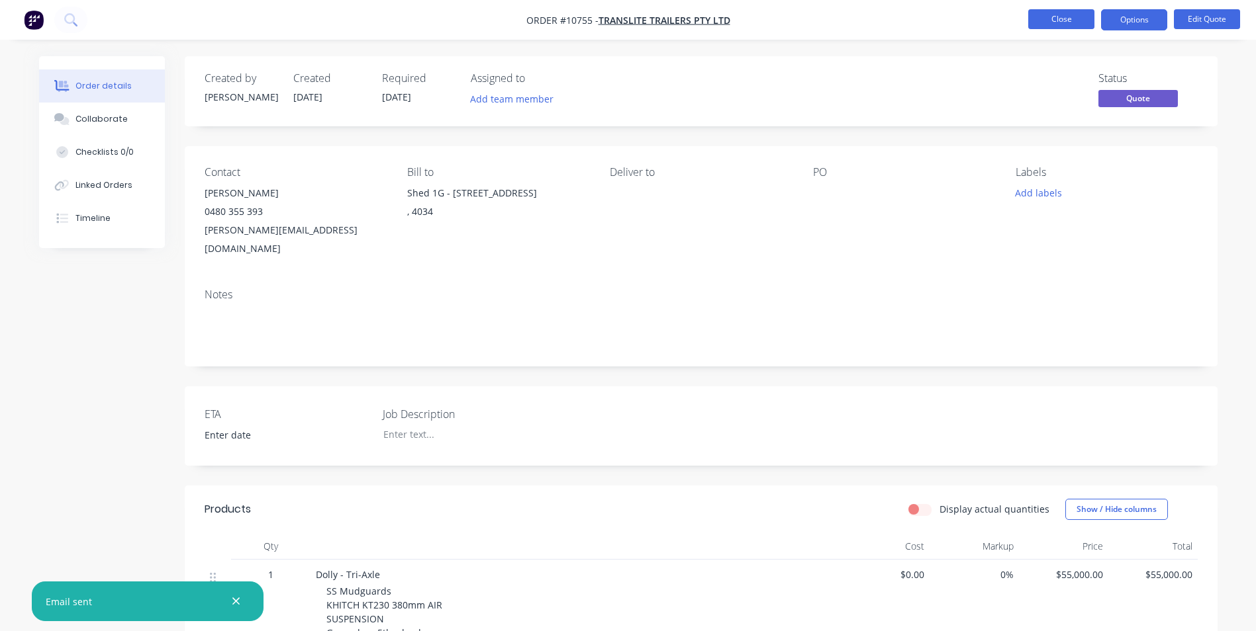
click at [1065, 23] on button "Close" at bounding box center [1061, 19] width 66 height 20
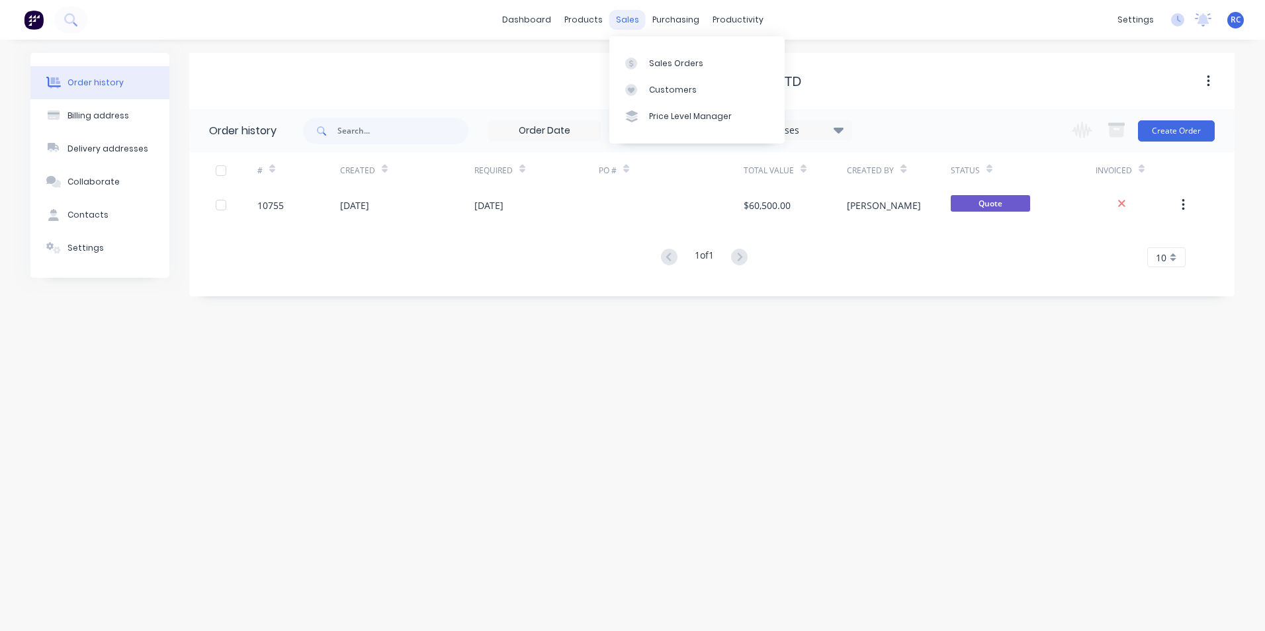
click at [621, 16] on div "sales" at bounding box center [628, 20] width 36 height 20
click at [671, 66] on div "Sales Orders" at bounding box center [676, 64] width 54 height 12
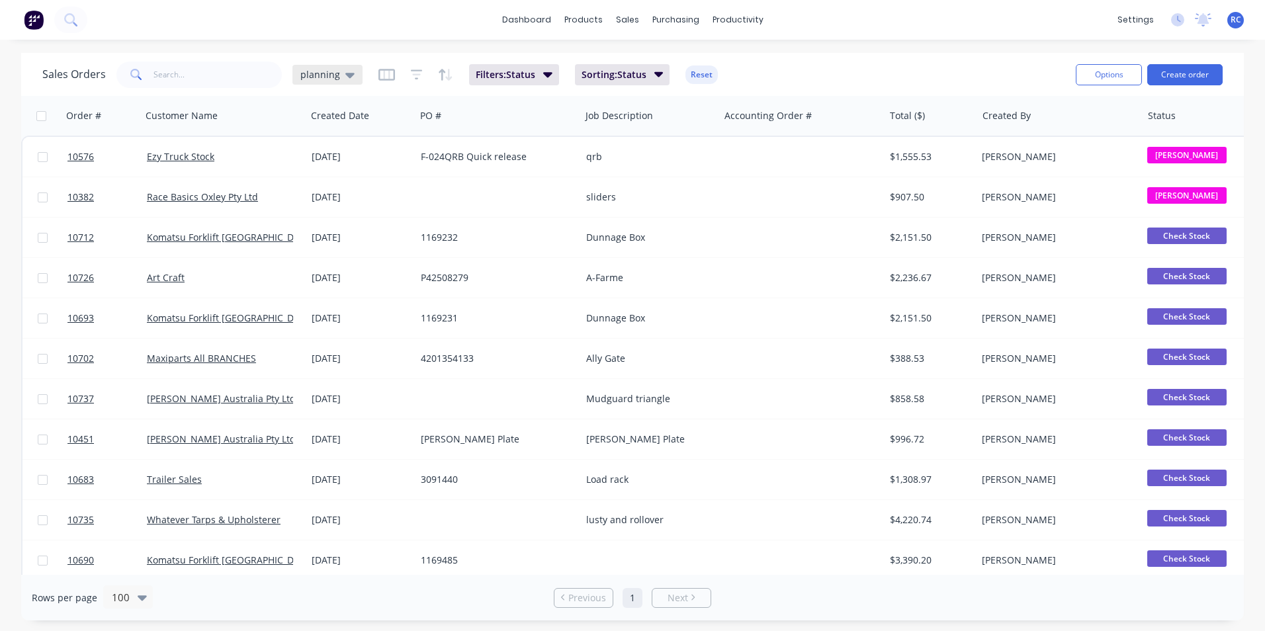
click at [325, 66] on div "planning" at bounding box center [328, 75] width 70 height 20
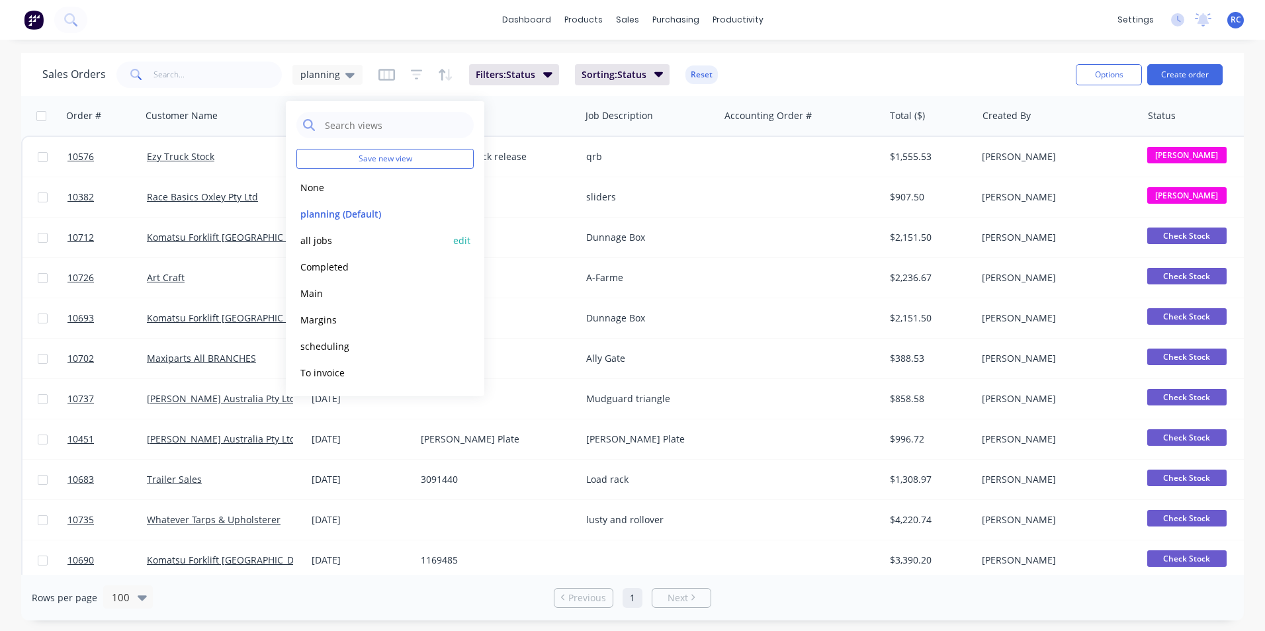
click at [343, 240] on button "all jobs" at bounding box center [372, 240] width 151 height 15
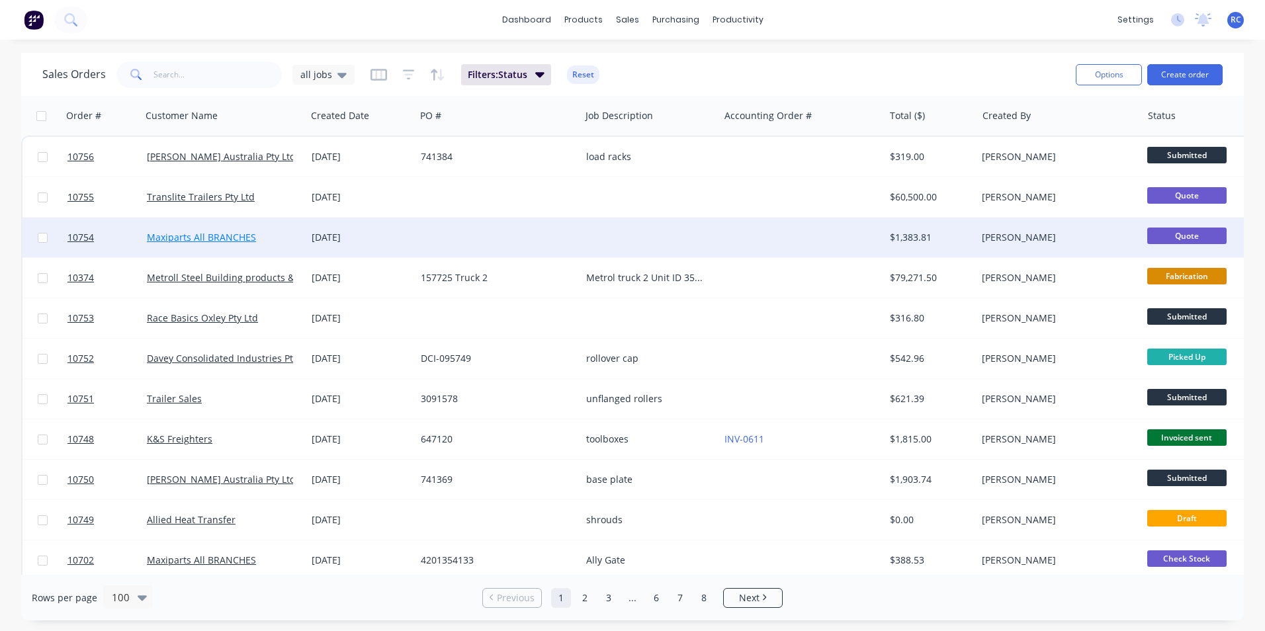
click at [230, 233] on link "Maxiparts All BRANCHES" at bounding box center [201, 237] width 109 height 13
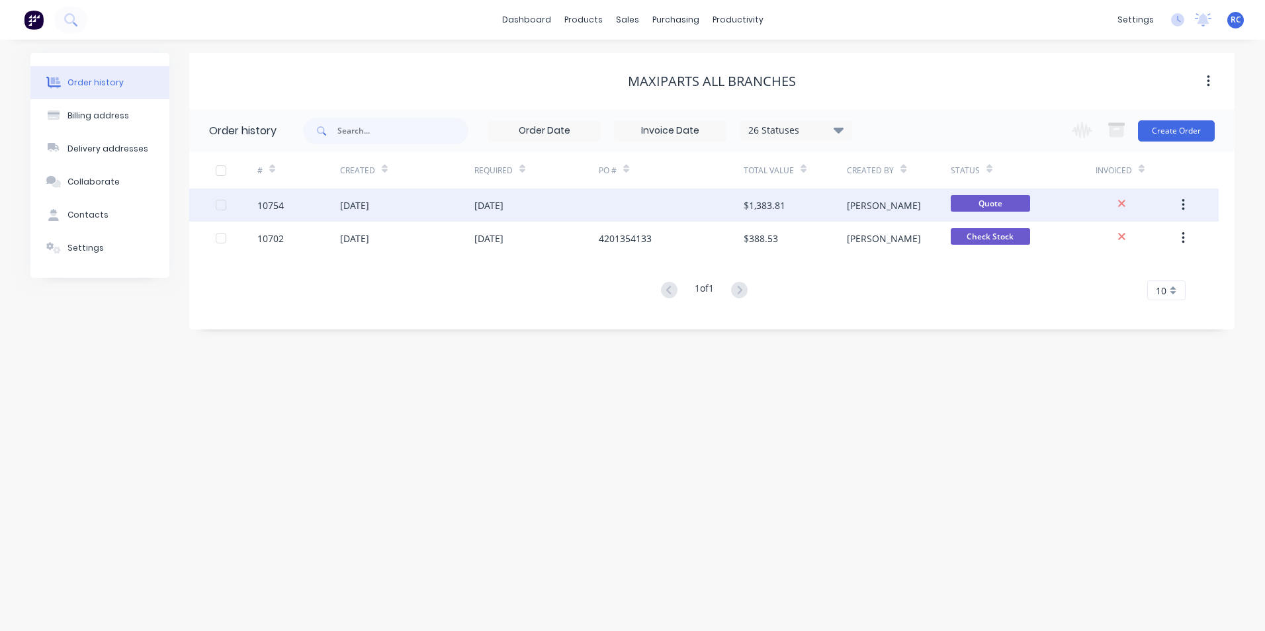
click at [281, 217] on div "10754" at bounding box center [298, 205] width 83 height 33
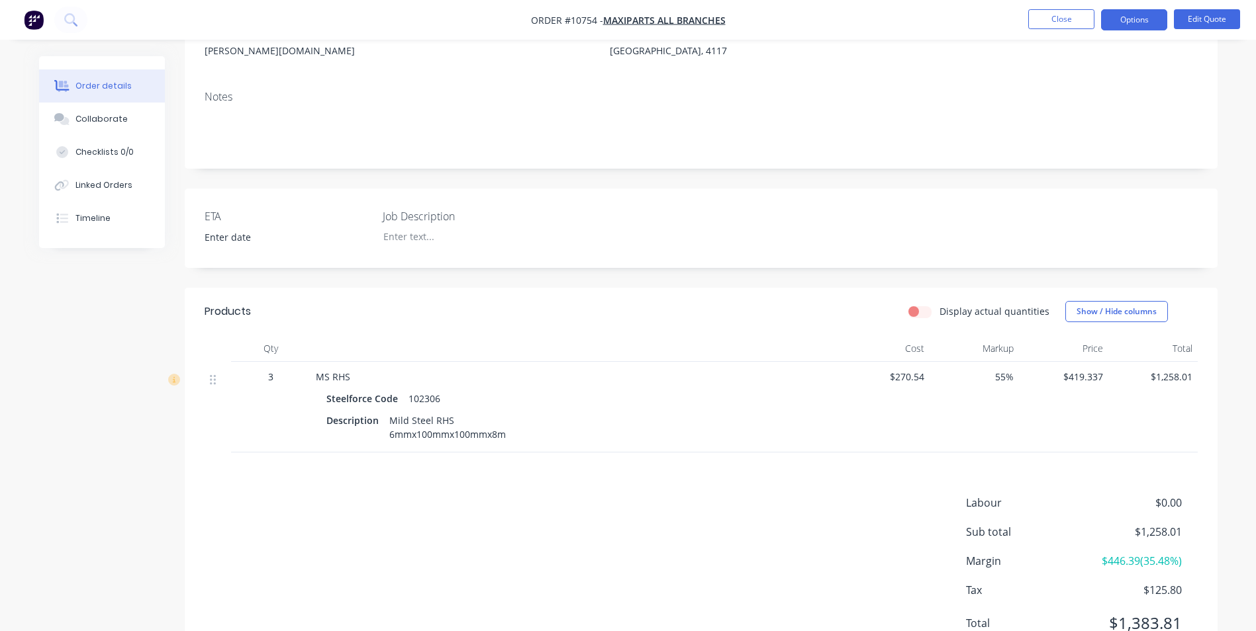
scroll to position [199, 0]
click at [893, 369] on span "$270.54" at bounding box center [884, 376] width 79 height 14
click at [914, 369] on span "$270.54" at bounding box center [884, 376] width 79 height 14
click at [1218, 23] on button "Edit Quote" at bounding box center [1206, 19] width 66 height 20
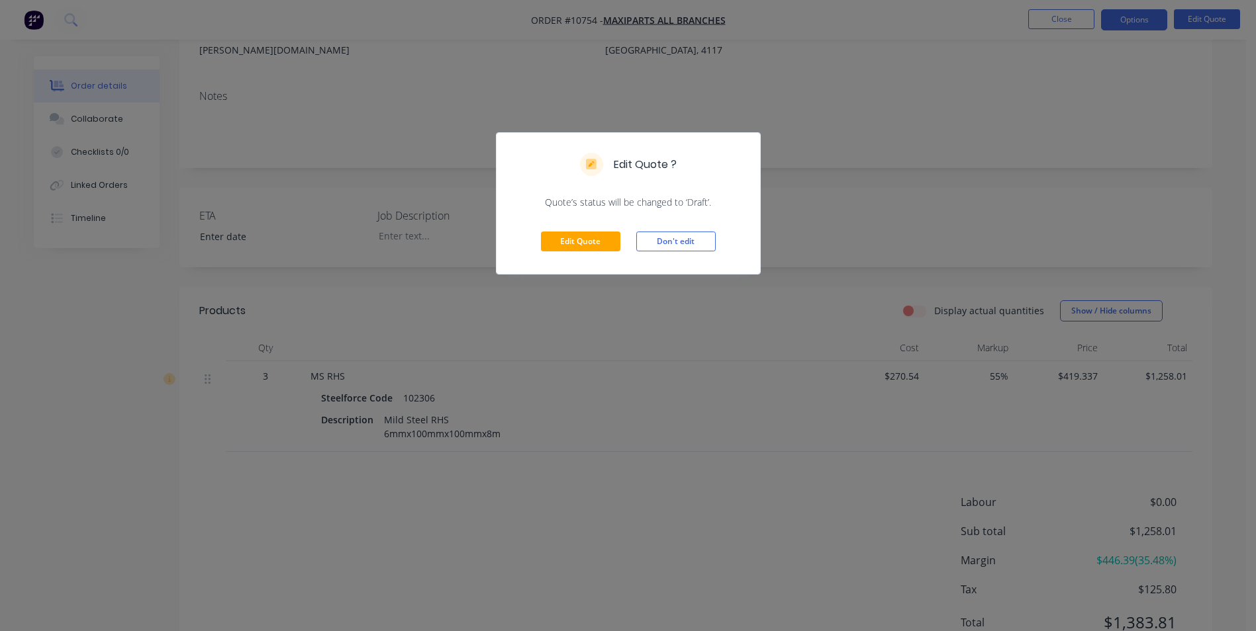
click at [581, 228] on div "Edit Quote Don't edit" at bounding box center [627, 241] width 263 height 65
click at [584, 242] on button "Edit Quote" at bounding box center [580, 242] width 79 height 20
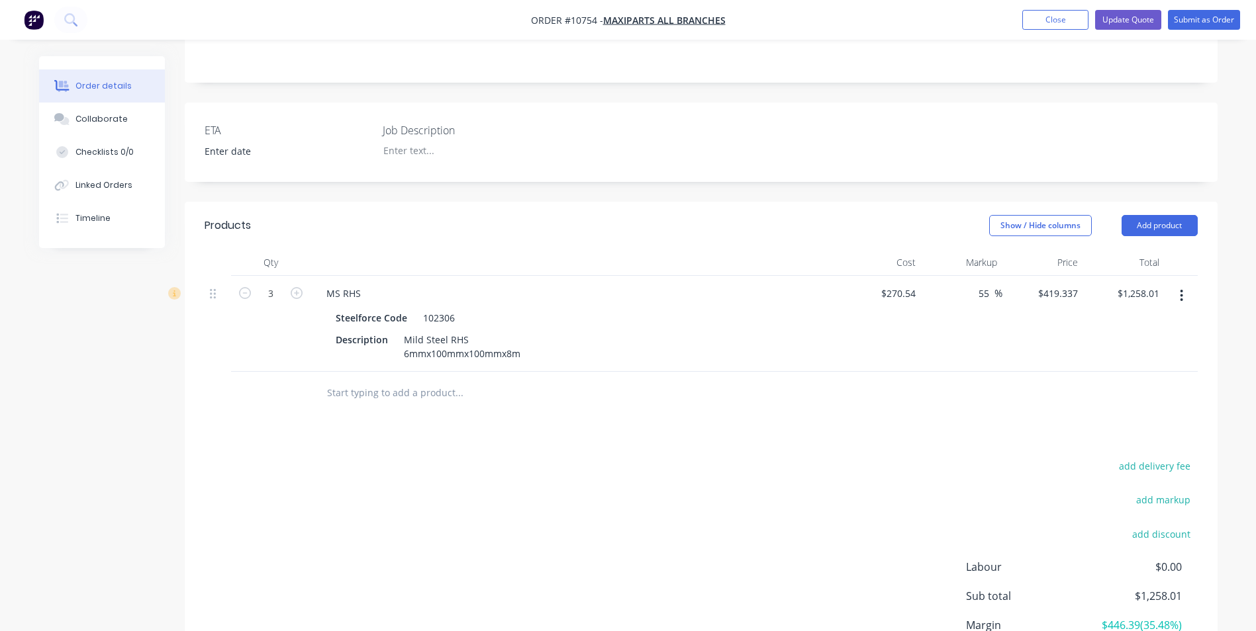
scroll to position [331, 0]
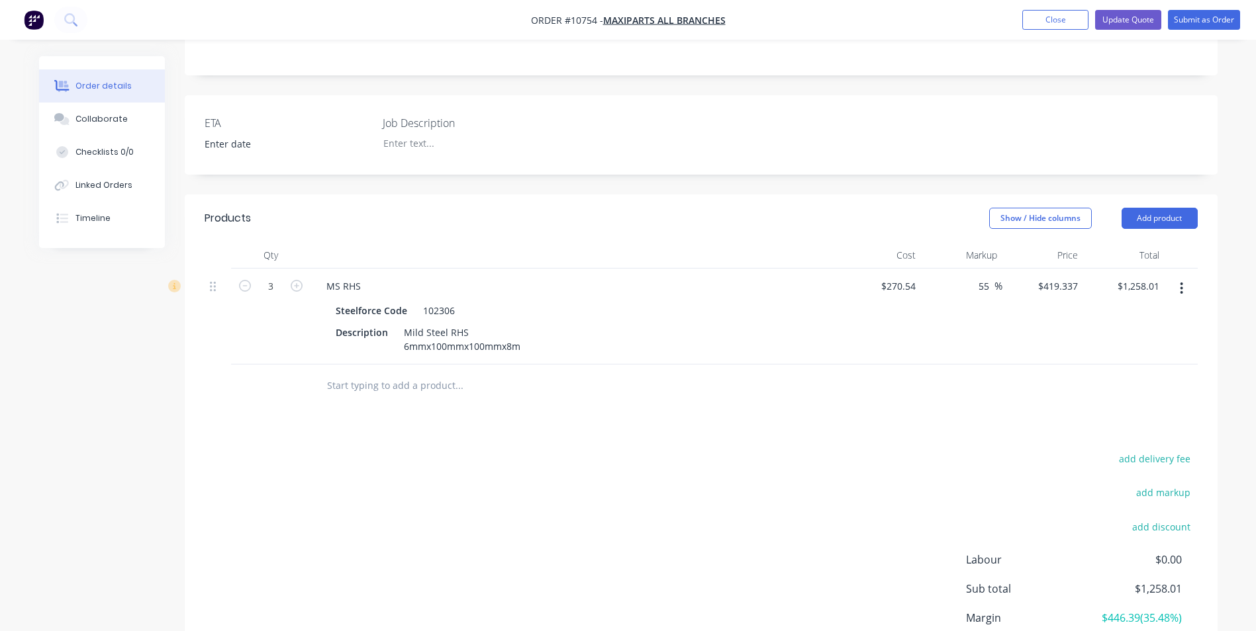
click at [895, 269] on div "$270.54 $270.54" at bounding box center [880, 317] width 81 height 96
click at [893, 277] on input "270.54" at bounding box center [903, 286] width 36 height 19
click at [892, 277] on input "270.54" at bounding box center [903, 286] width 36 height 19
click at [896, 277] on input "270.54" at bounding box center [903, 286] width 36 height 19
type input "2"
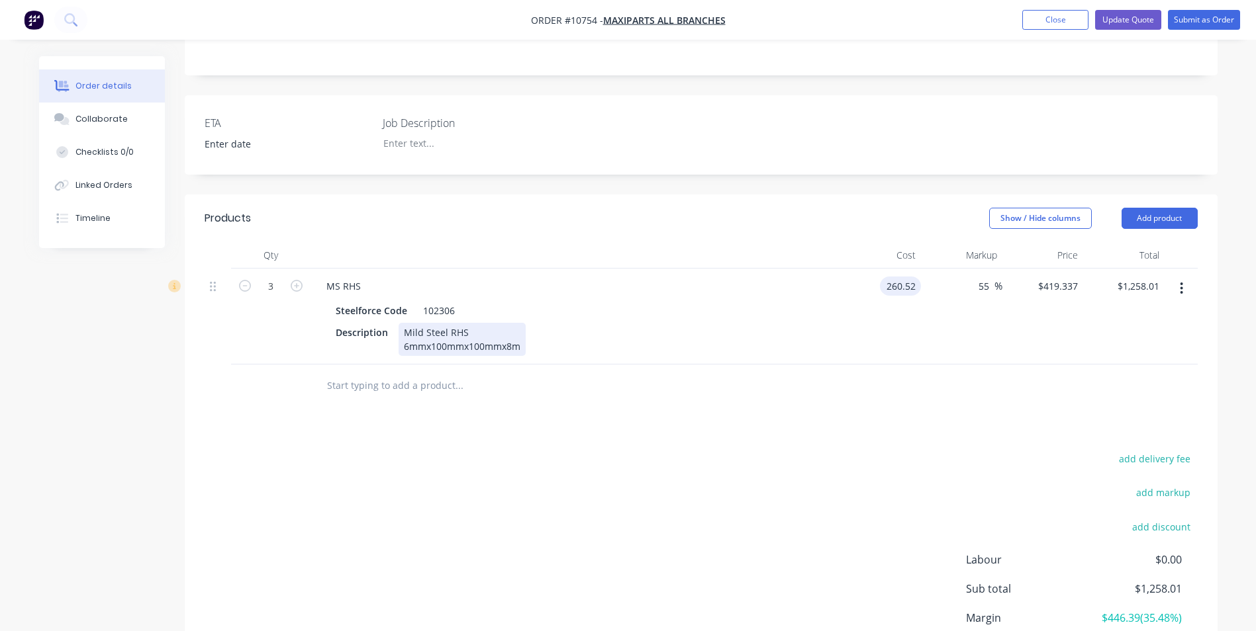
type input "$260.52"
type input "$403.806"
type input "$1,211.42"
click at [552, 323] on div "Description Mild Steel RHS 6mmx100mmx100mmx8m" at bounding box center [572, 339] width 484 height 33
click at [994, 279] on span "%" at bounding box center [998, 286] width 8 height 15
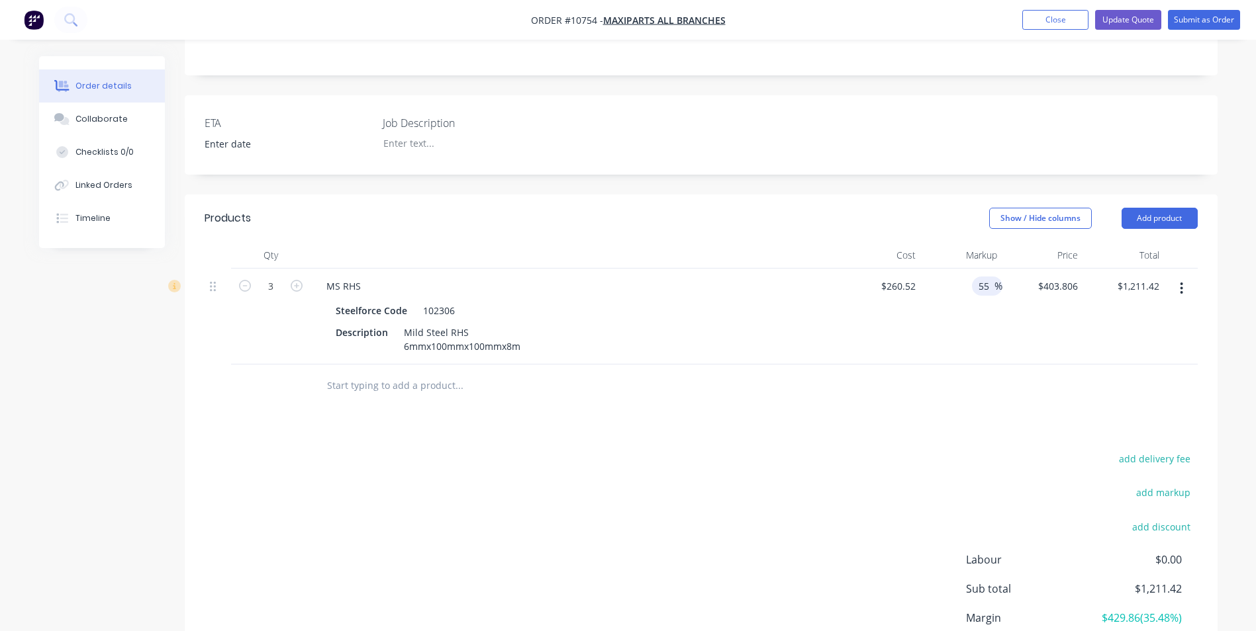
drag, startPoint x: 989, startPoint y: 231, endPoint x: 954, endPoint y: 231, distance: 35.7
click at [954, 269] on div "55 55 %" at bounding box center [961, 317] width 81 height 96
type input "70"
type input "$442.884"
type input "$1,328.65"
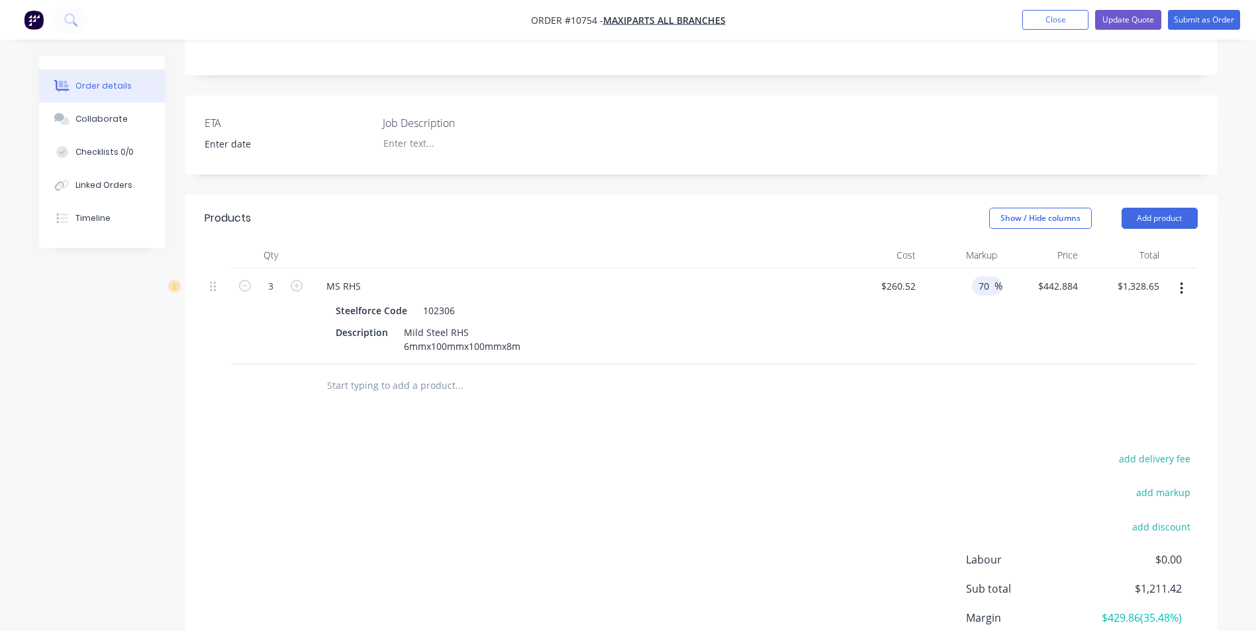
click at [958, 269] on div "70 70 %" at bounding box center [961, 317] width 81 height 96
click at [980, 277] on input "70" at bounding box center [985, 286] width 17 height 19
drag, startPoint x: 979, startPoint y: 232, endPoint x: 992, endPoint y: 233, distance: 13.3
click at [992, 277] on input "70" at bounding box center [985, 286] width 17 height 19
type input "55"
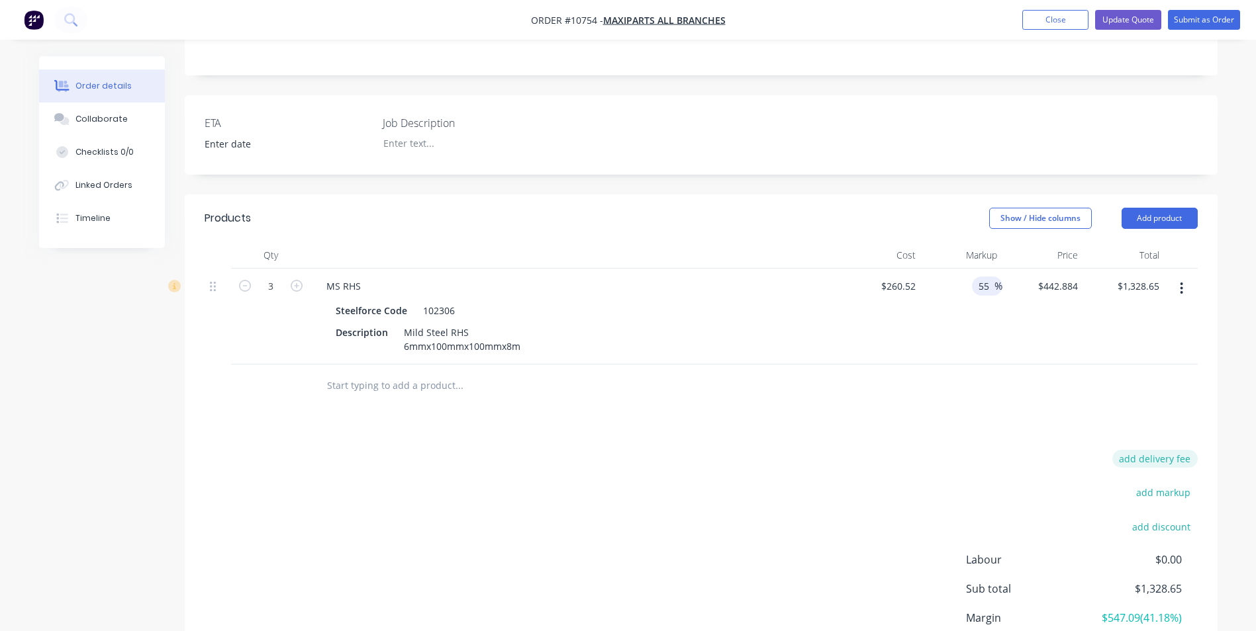
type input "$403.806"
type input "$1,211.42"
click at [1186, 450] on button "add delivery fee" at bounding box center [1154, 459] width 85 height 18
type input "16.8"
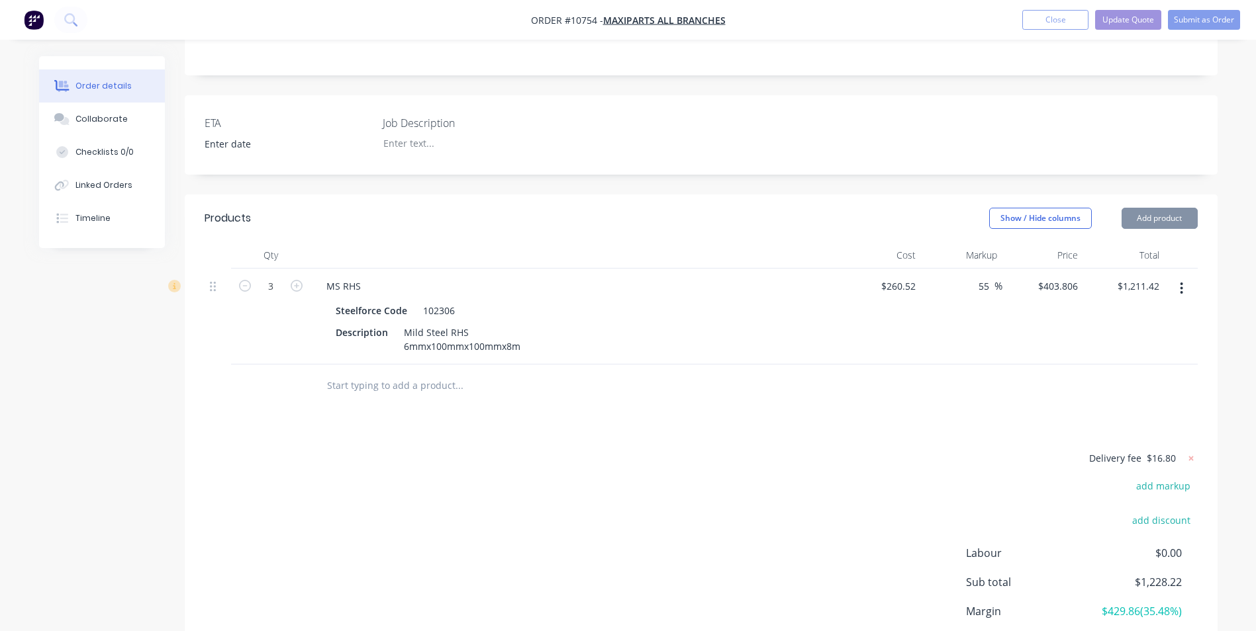
click at [1139, 365] on div "Products Show / Hide columns Add product Qty Cost Markup Price Total 3 MS RHS S…" at bounding box center [701, 457] width 1032 height 524
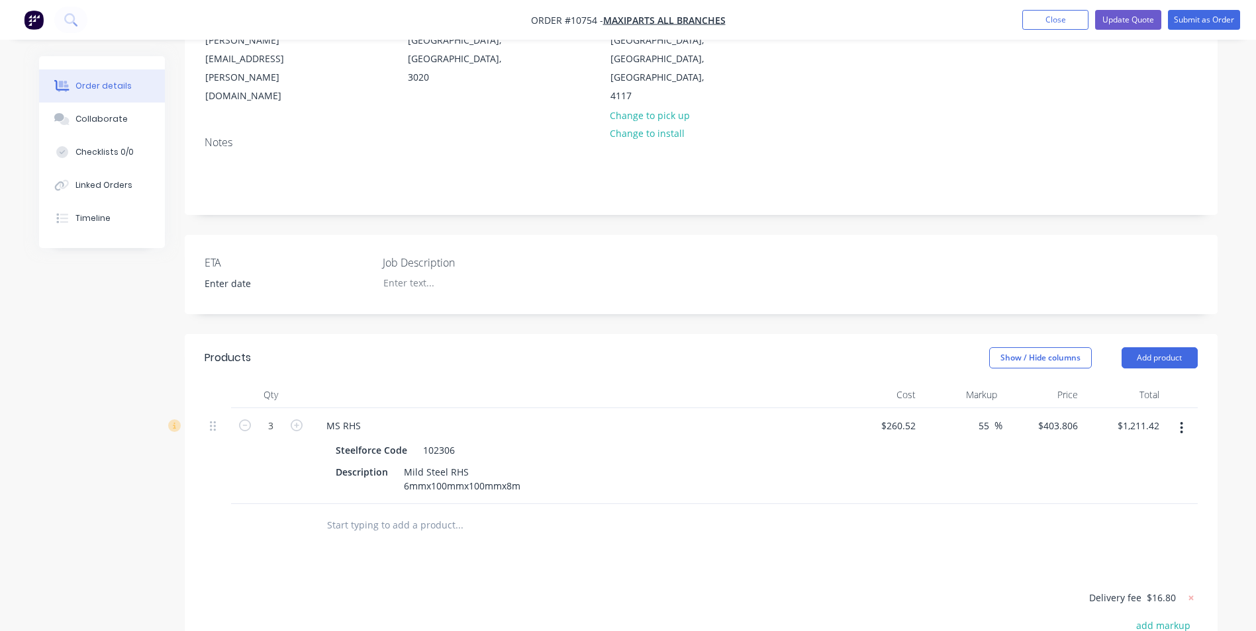
scroll to position [265, 0]
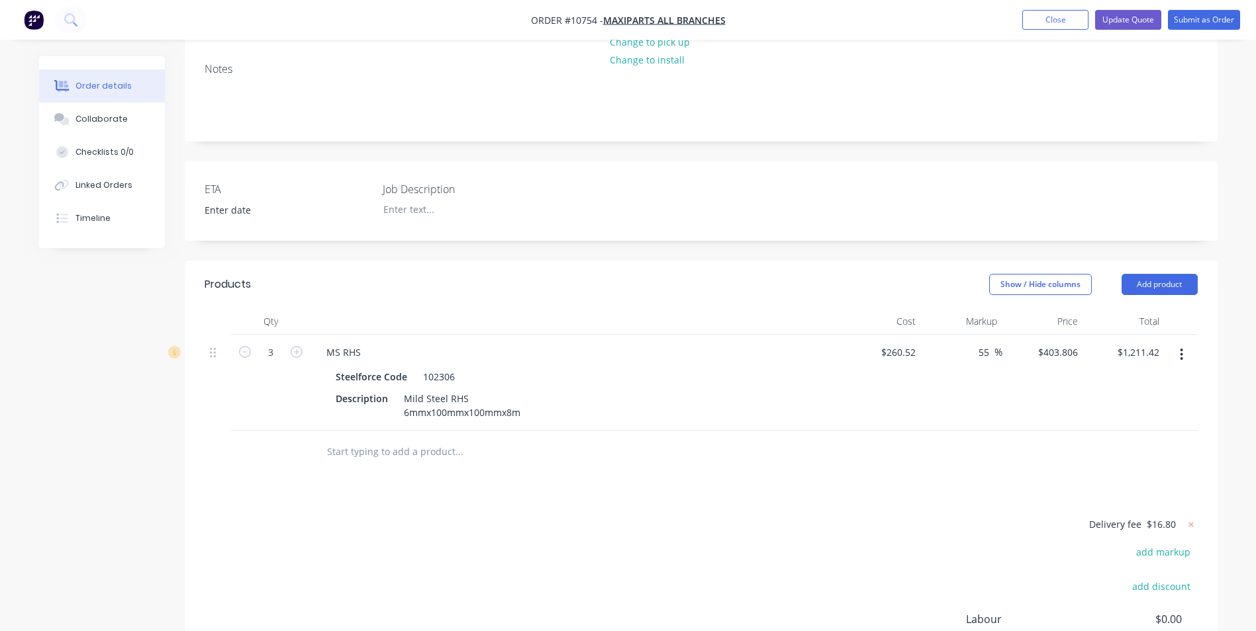
click at [946, 431] on div at bounding box center [701, 452] width 993 height 43
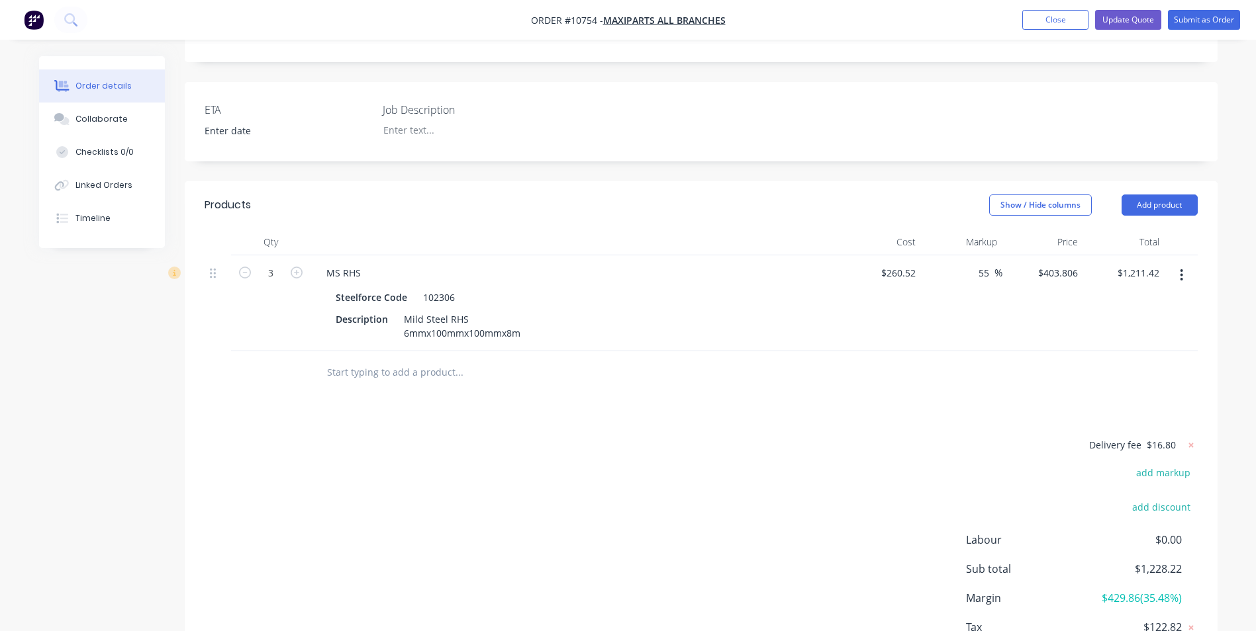
scroll to position [0, 0]
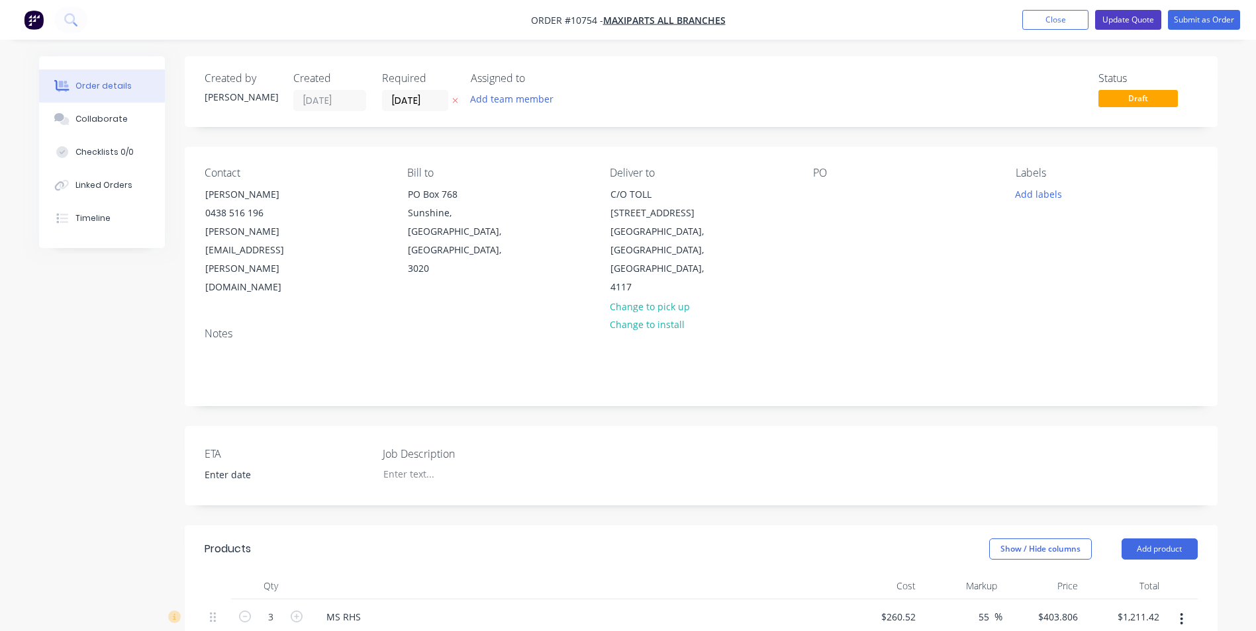
click at [1146, 19] on button "Update Quote" at bounding box center [1128, 20] width 66 height 20
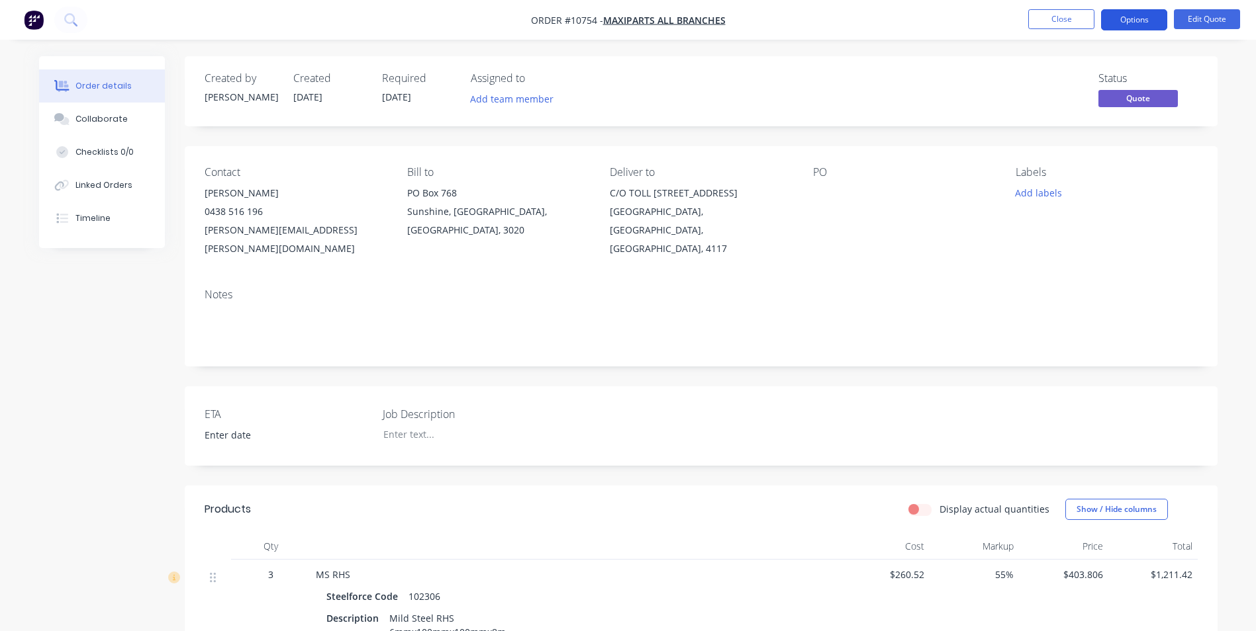
click at [1135, 26] on button "Options" at bounding box center [1134, 19] width 66 height 21
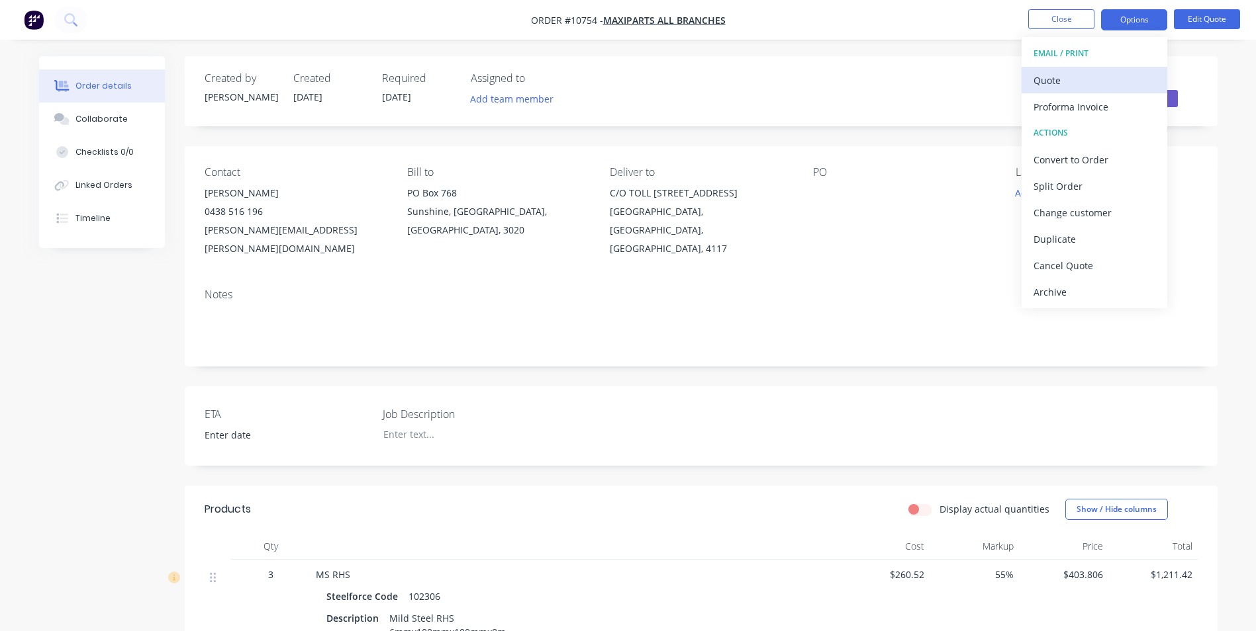
click at [1064, 87] on div "Quote" at bounding box center [1094, 80] width 122 height 19
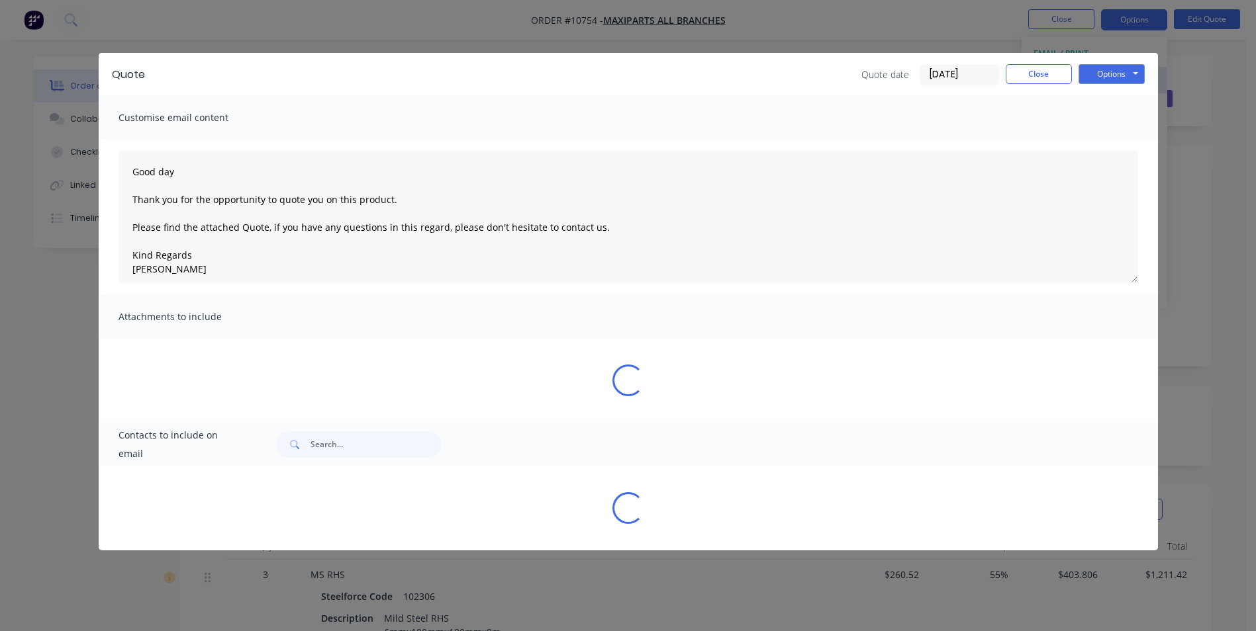
type textarea "Good day Thank you for the opportunity to quote you on this product. Please fin…"
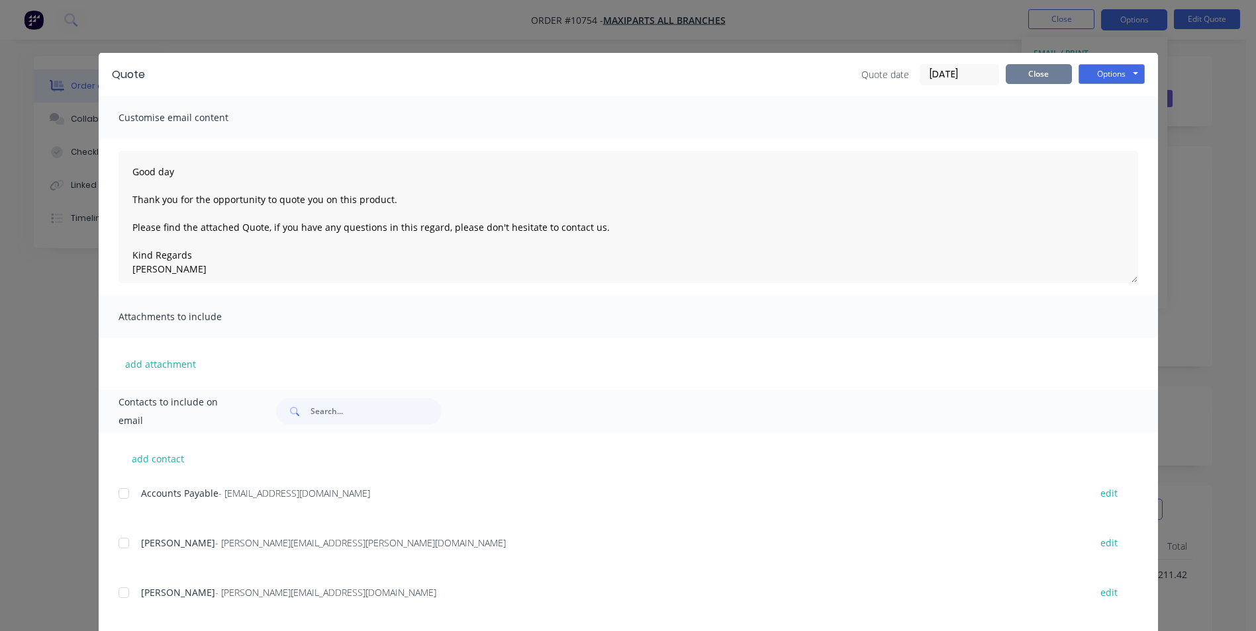
click at [1050, 70] on button "Close" at bounding box center [1038, 74] width 66 height 20
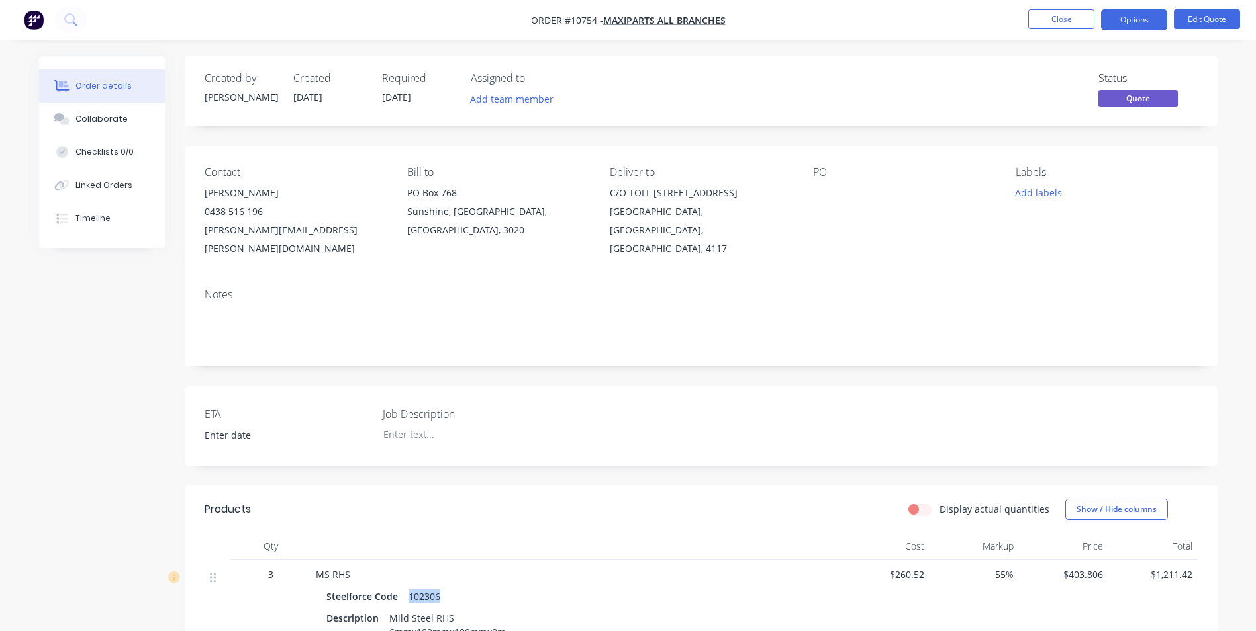
drag, startPoint x: 440, startPoint y: 580, endPoint x: 398, endPoint y: 576, distance: 42.5
click at [398, 587] on div "Steelforce Code 102306" at bounding box center [575, 596] width 498 height 19
drag, startPoint x: 398, startPoint y: 576, endPoint x: 387, endPoint y: 580, distance: 12.2
click at [387, 587] on div "Steelforce Code" at bounding box center [364, 596] width 77 height 19
click at [1196, 26] on button "Edit Quote" at bounding box center [1206, 19] width 66 height 20
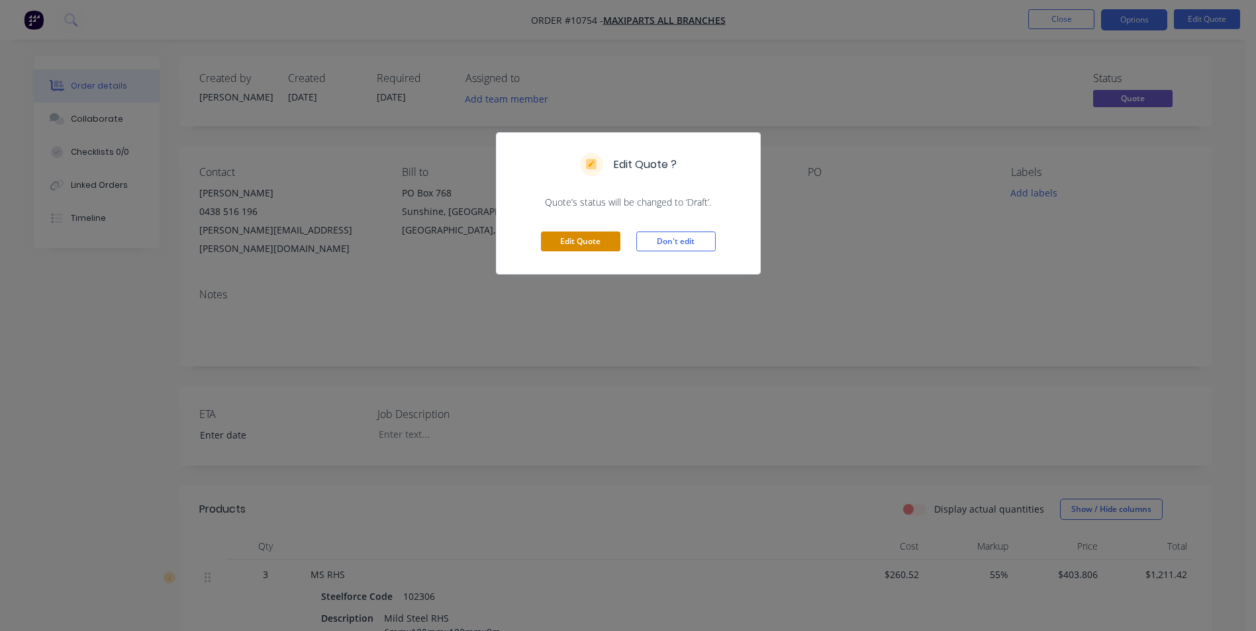
click at [591, 242] on button "Edit Quote" at bounding box center [580, 242] width 79 height 20
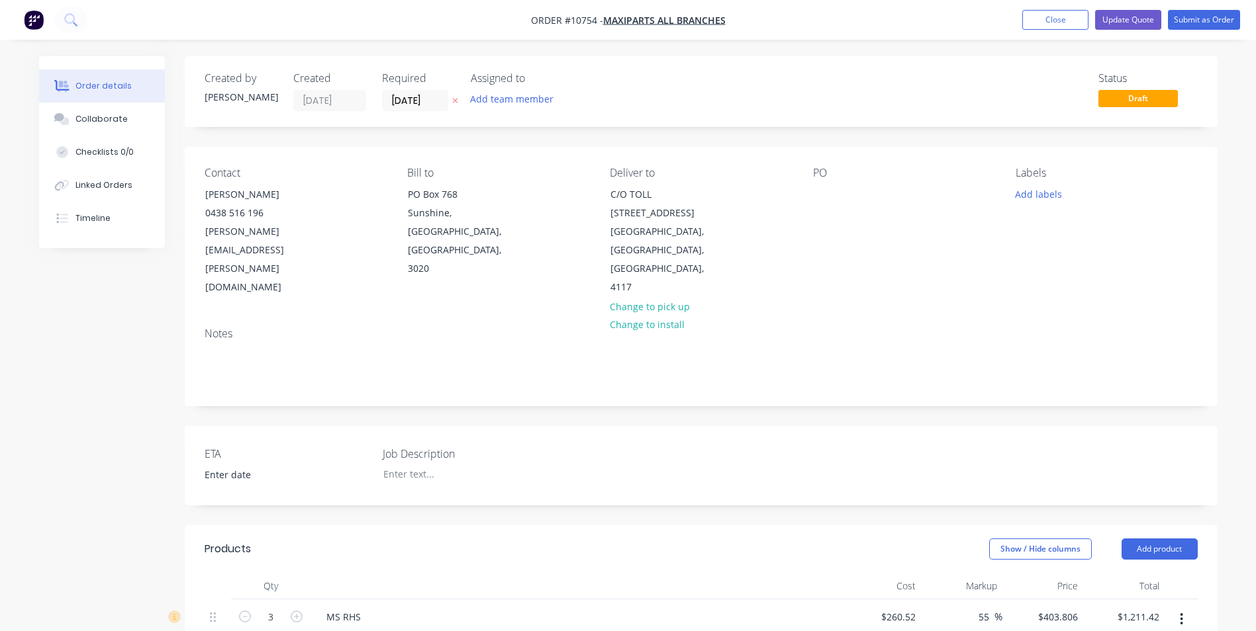
click at [401, 631] on div "Steelforce Code" at bounding box center [371, 641] width 82 height 19
drag, startPoint x: 407, startPoint y: 586, endPoint x: 314, endPoint y: 586, distance: 92.7
drag, startPoint x: 391, startPoint y: 590, endPoint x: 340, endPoint y: 589, distance: 51.6
click at [340, 631] on div "102306" at bounding box center [572, 641] width 484 height 19
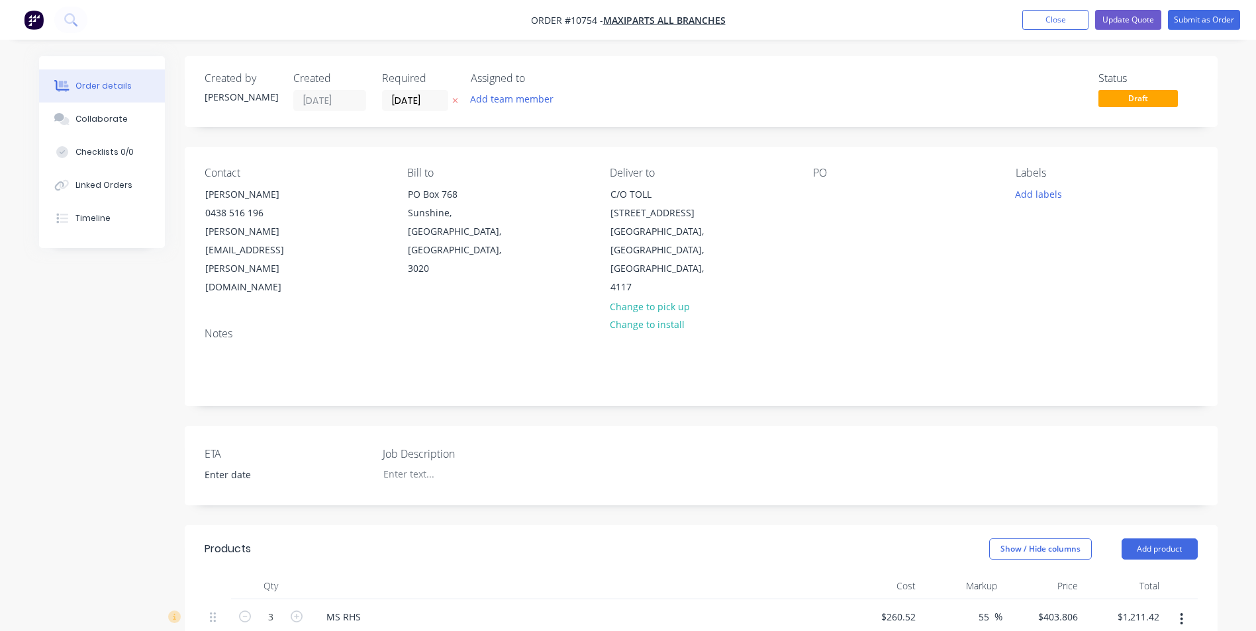
click at [501, 631] on div at bounding box center [572, 641] width 484 height 19
click at [1114, 24] on button "Update Quote" at bounding box center [1128, 20] width 66 height 20
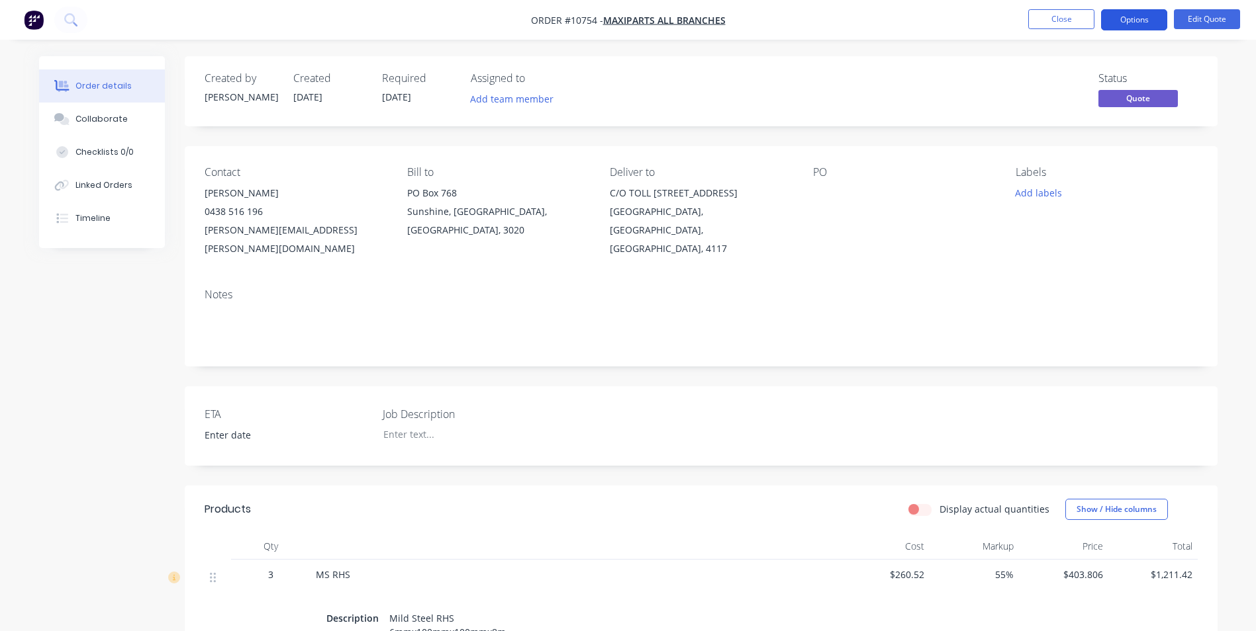
click at [1120, 19] on button "Options" at bounding box center [1134, 19] width 66 height 21
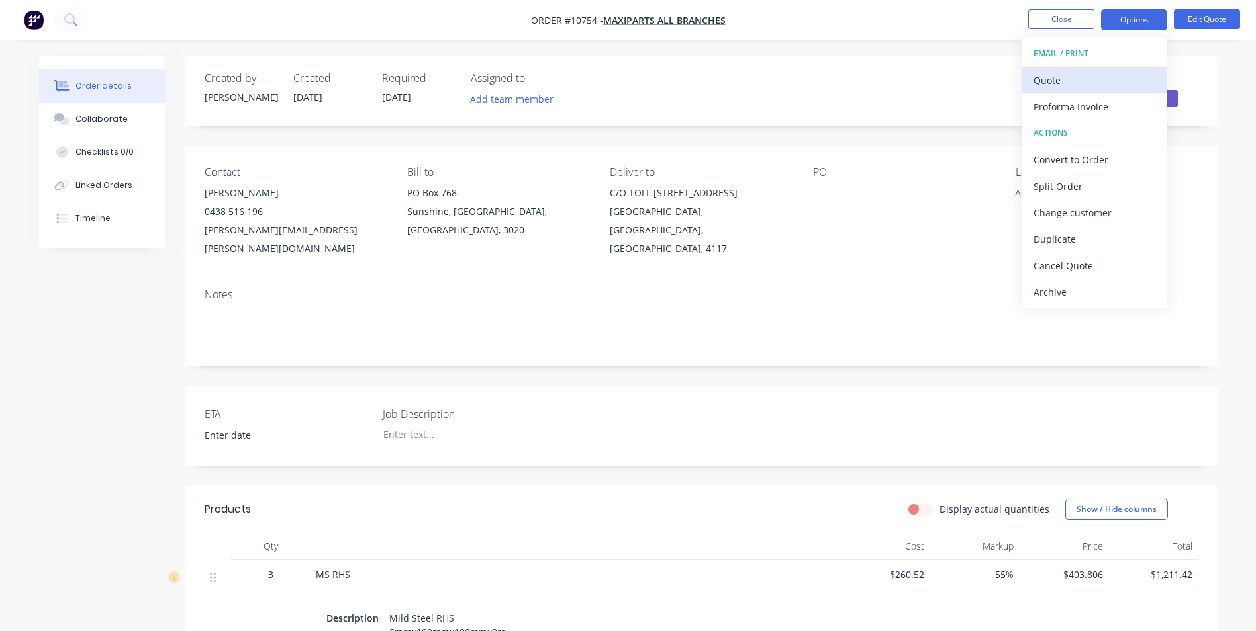
click at [1070, 87] on div "Quote" at bounding box center [1094, 80] width 122 height 19
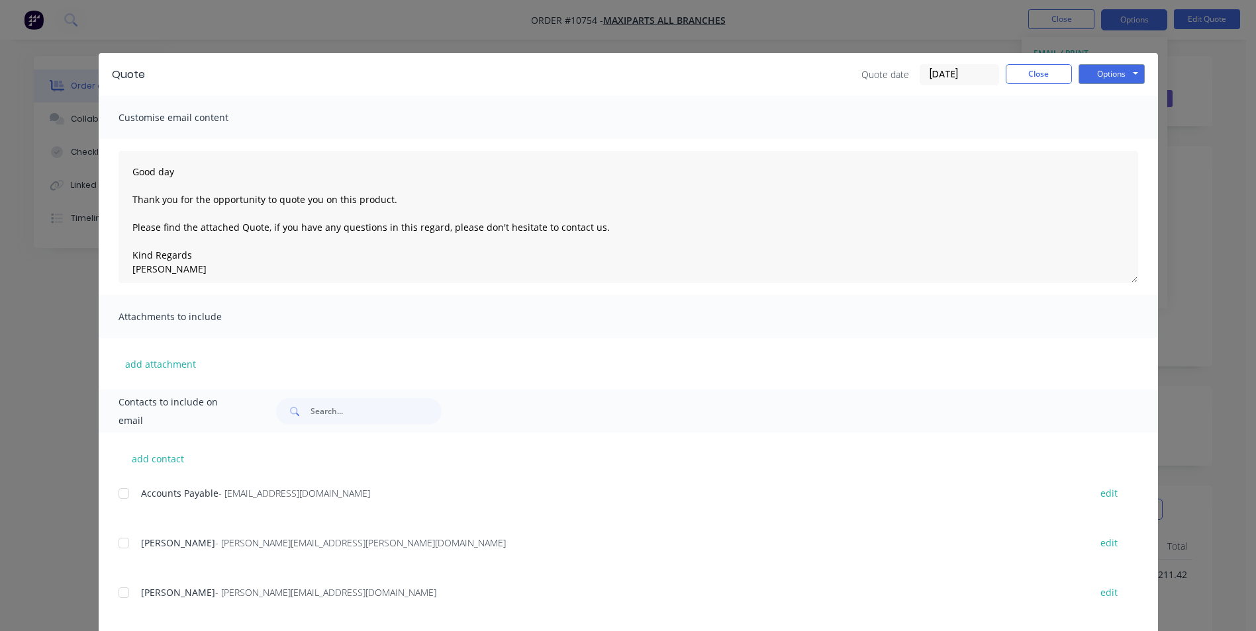
click at [195, 490] on span "Accounts Payable" at bounding box center [179, 493] width 77 height 13
click at [118, 496] on div at bounding box center [124, 494] width 26 height 26
click at [121, 489] on div at bounding box center [124, 494] width 26 height 26
click at [115, 551] on div at bounding box center [124, 543] width 26 height 26
click at [1117, 75] on button "Options" at bounding box center [1111, 74] width 66 height 20
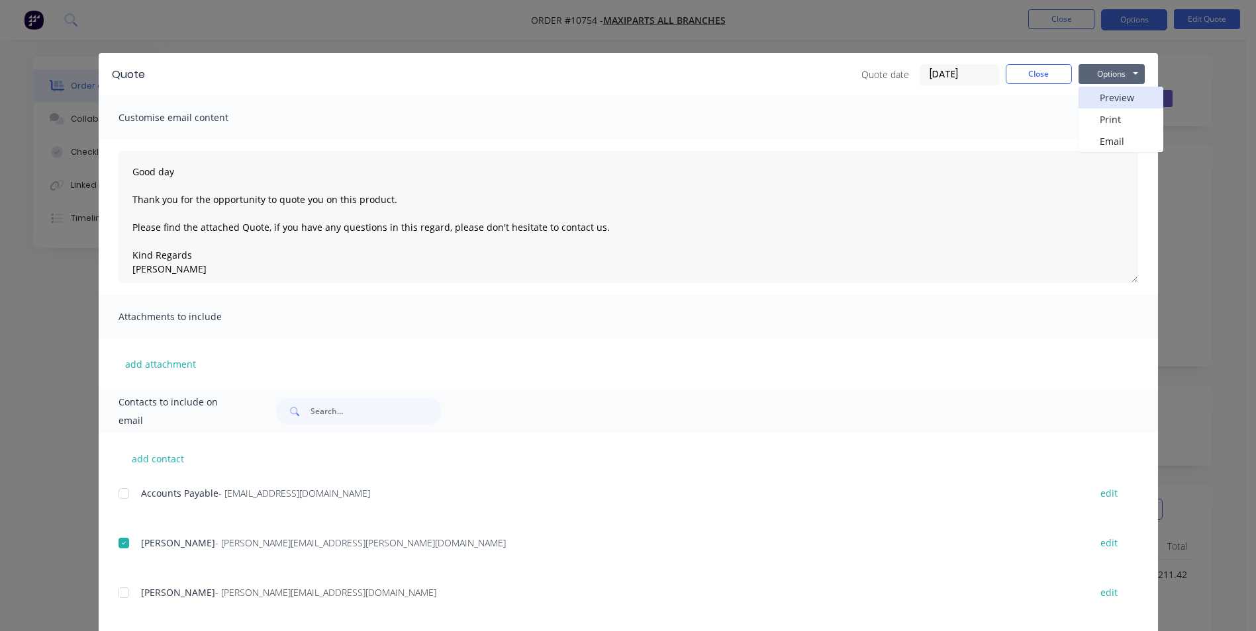
click at [1120, 104] on button "Preview" at bounding box center [1120, 98] width 85 height 22
click at [109, 543] on div "add contact Accounts Payable - [EMAIL_ADDRESS][DOMAIN_NAME] edit [PERSON_NAME] …" at bounding box center [628, 616] width 1059 height 367
click at [116, 546] on div at bounding box center [124, 543] width 26 height 26
click at [1100, 68] on button "Options" at bounding box center [1111, 74] width 66 height 20
click at [1111, 141] on button "Email" at bounding box center [1120, 141] width 85 height 22
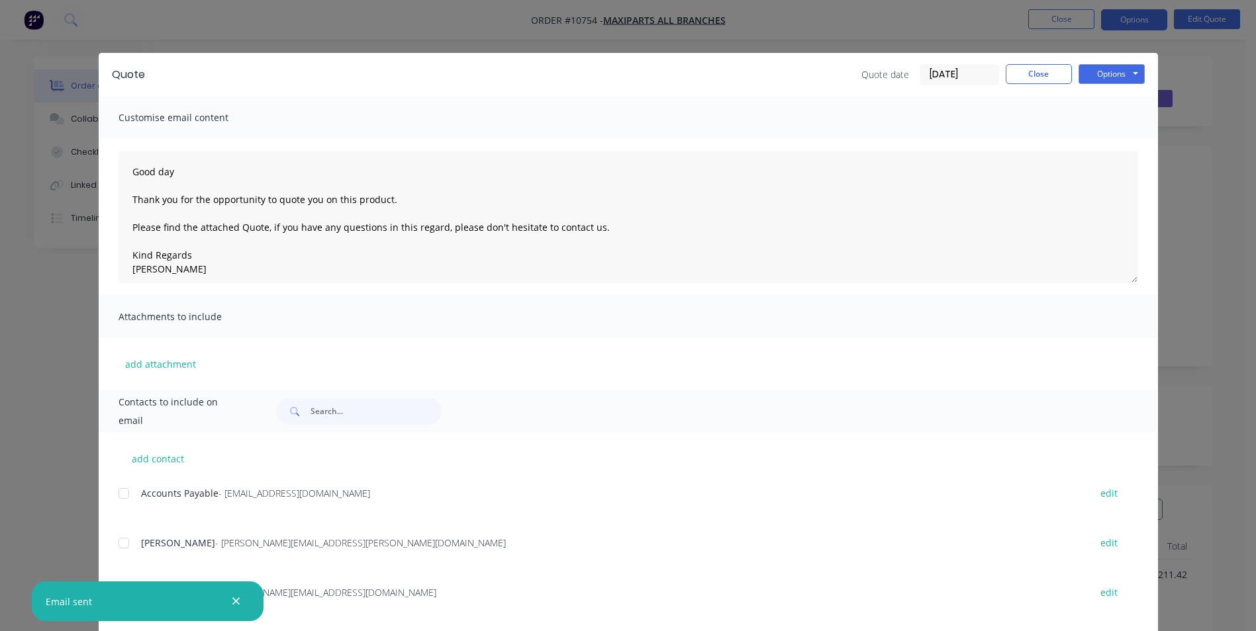
type textarea "Good day Thank you for the opportunity to quote you on this product. Please fin…"
click at [1029, 76] on button "Close" at bounding box center [1038, 74] width 66 height 20
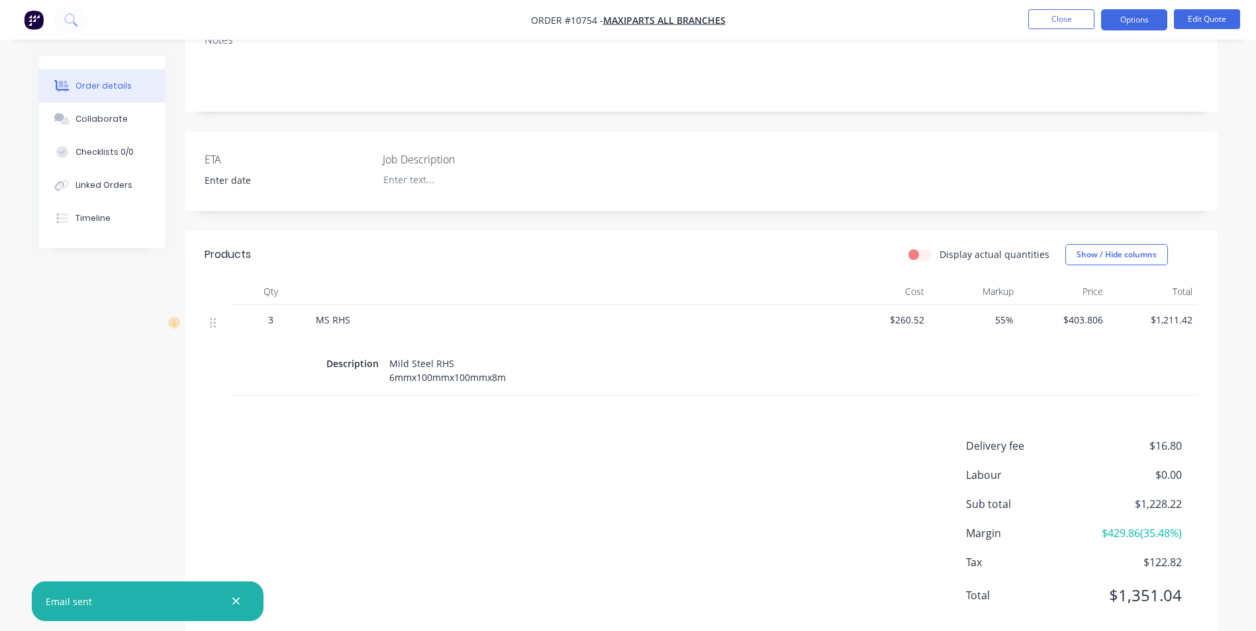
scroll to position [265, 0]
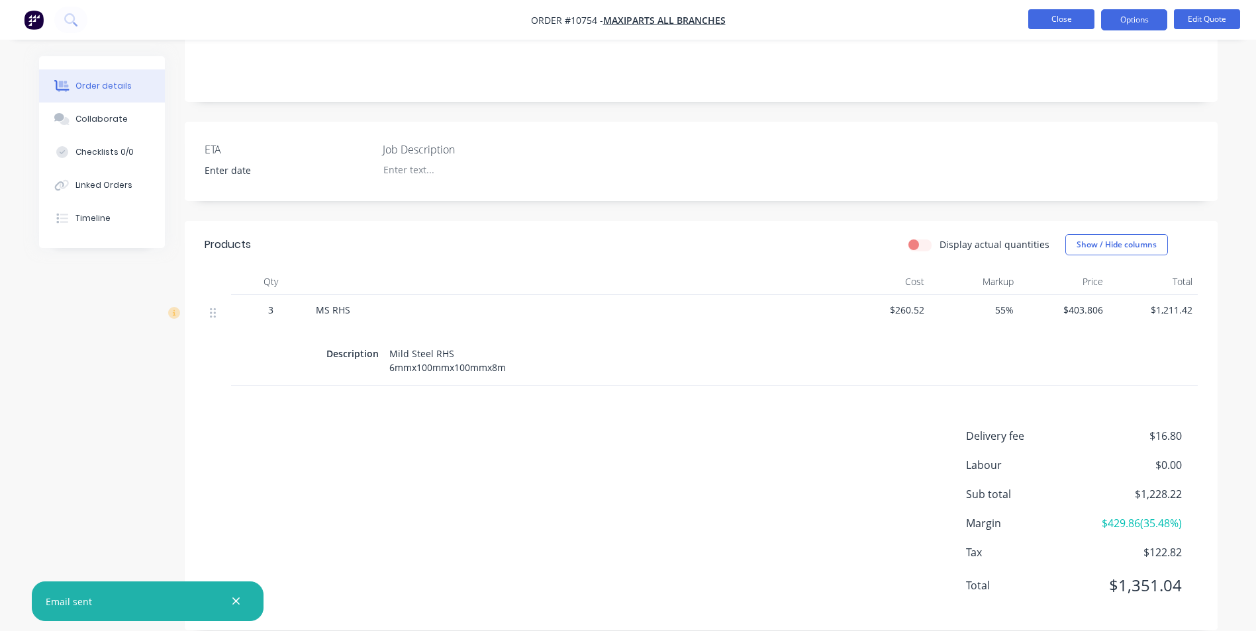
click at [1034, 13] on button "Close" at bounding box center [1061, 19] width 66 height 20
